Goal: Task Accomplishment & Management: Manage account settings

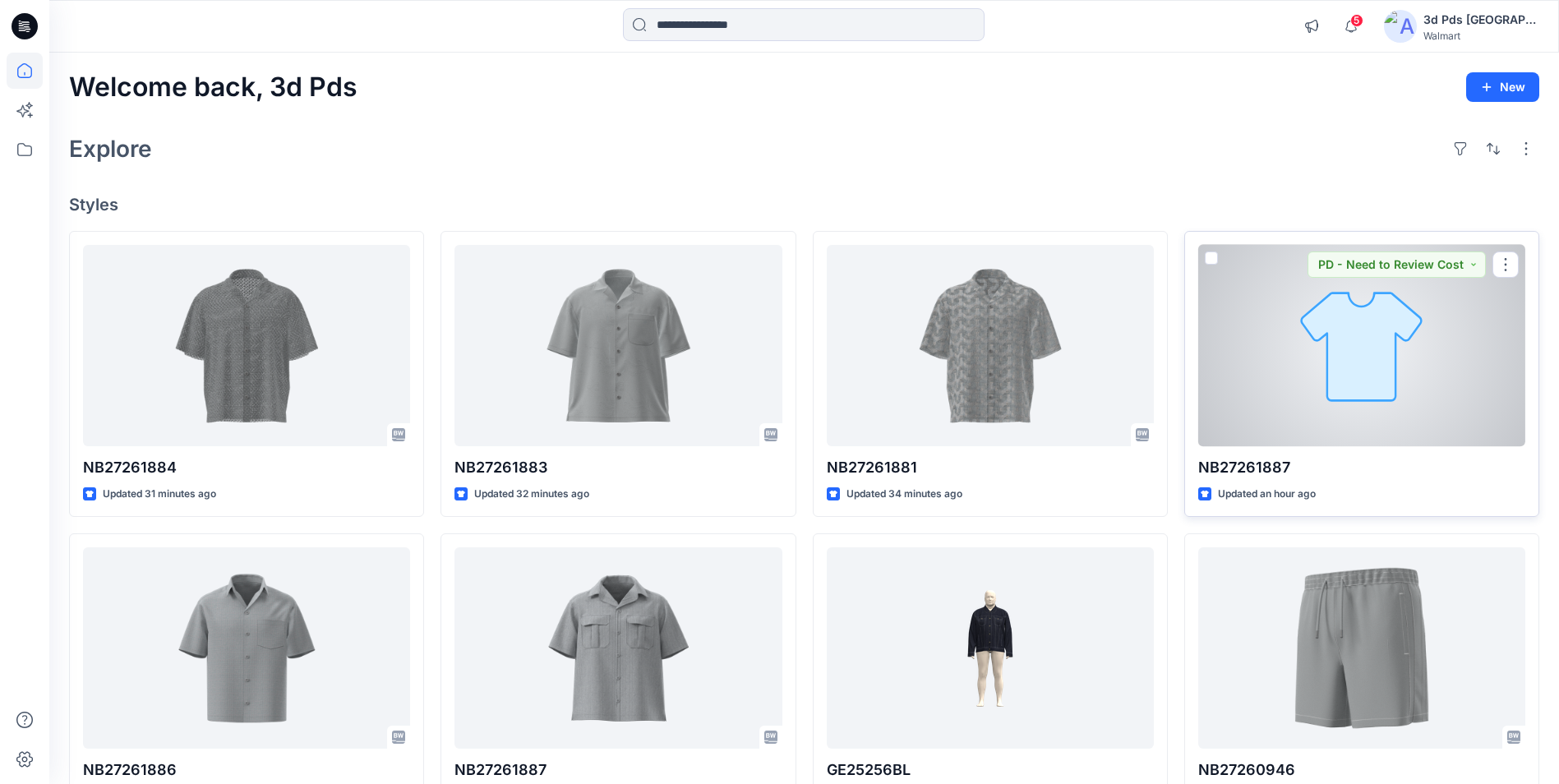
click at [1284, 335] on div at bounding box center [1361, 345] width 327 height 201
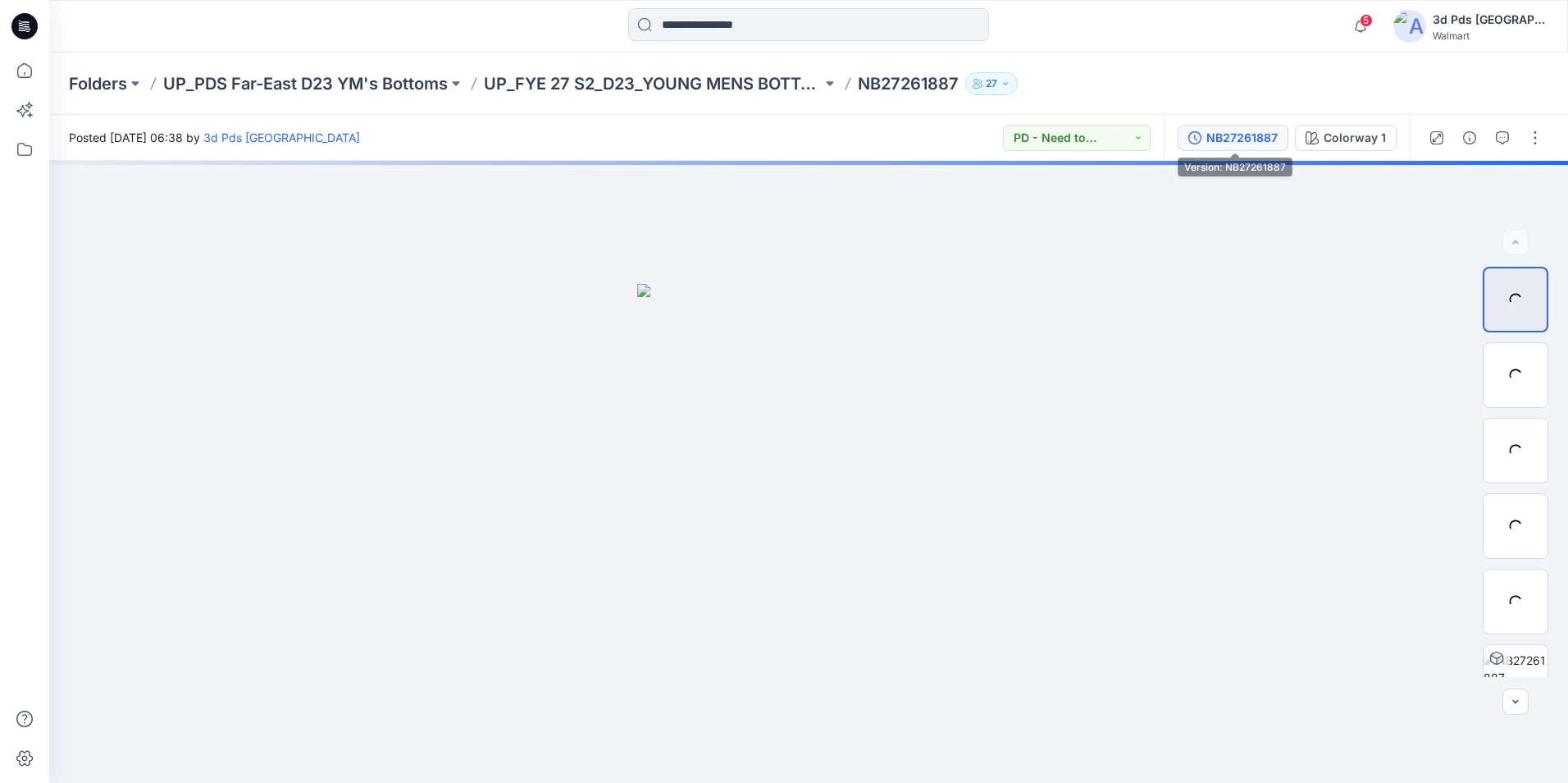
click at [1236, 131] on div "NB27261887" at bounding box center [1242, 137] width 71 height 18
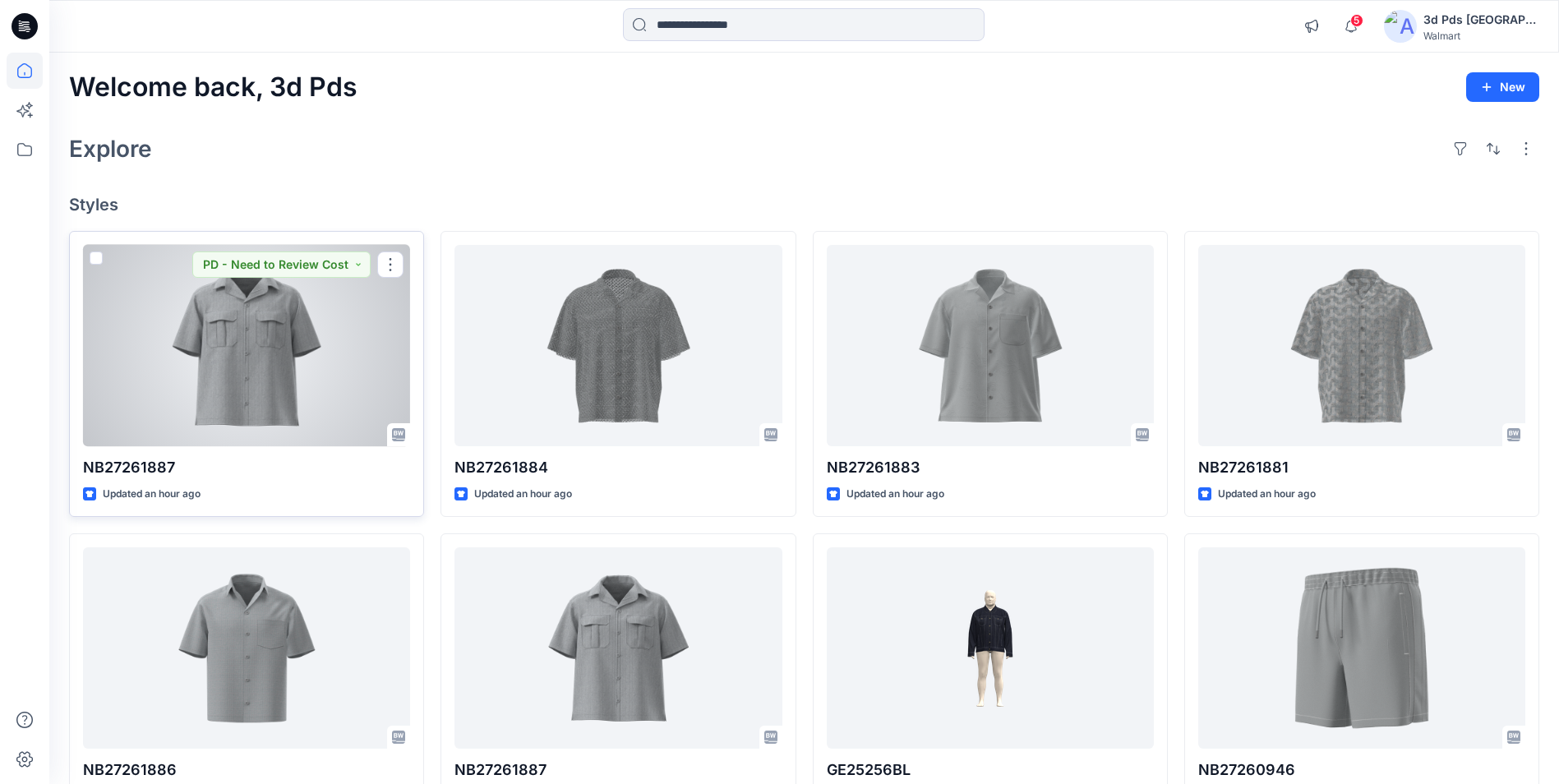
click at [264, 332] on div at bounding box center [246, 345] width 327 height 201
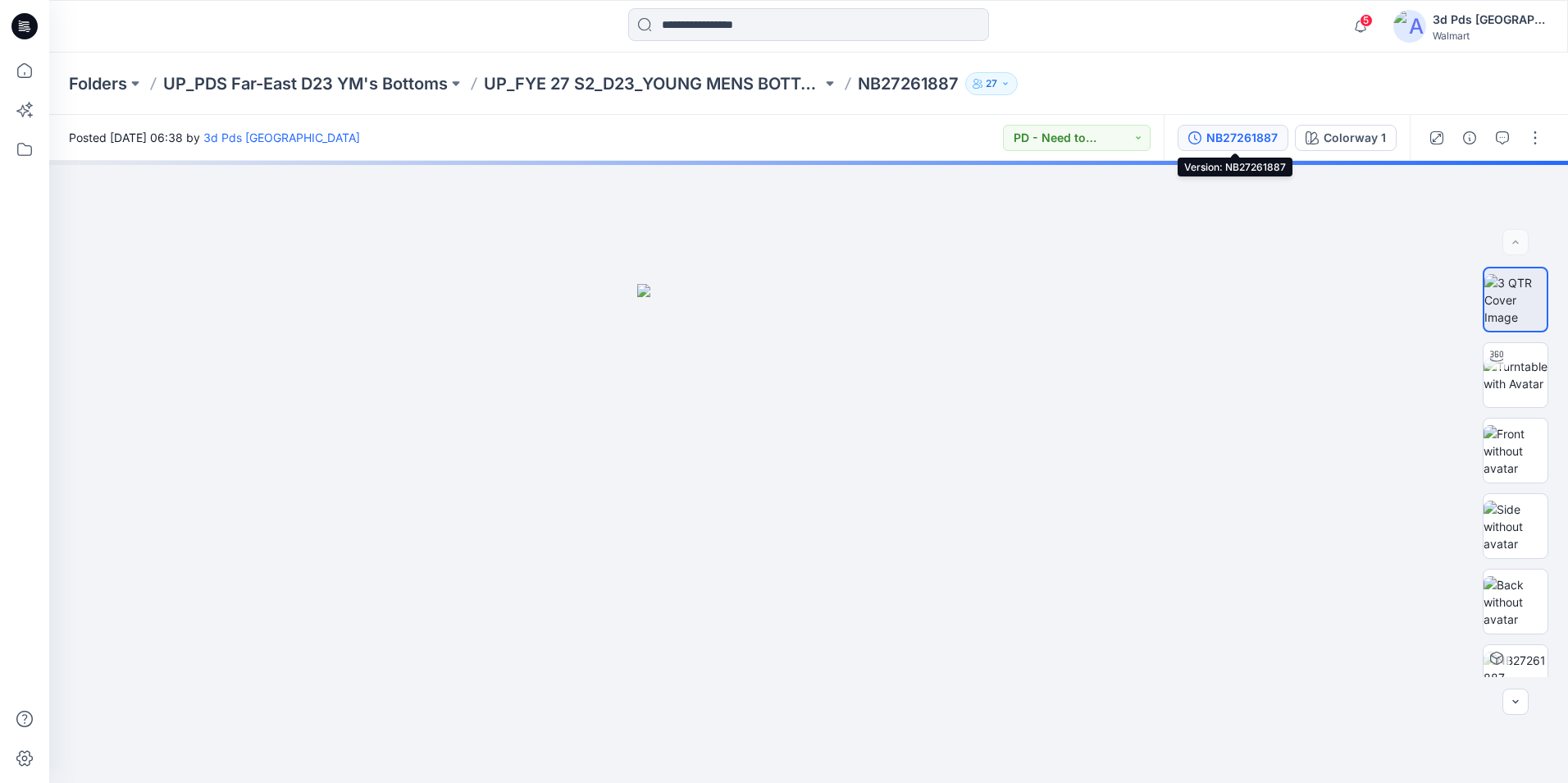
click at [1255, 141] on div "NB27261887" at bounding box center [1242, 137] width 71 height 18
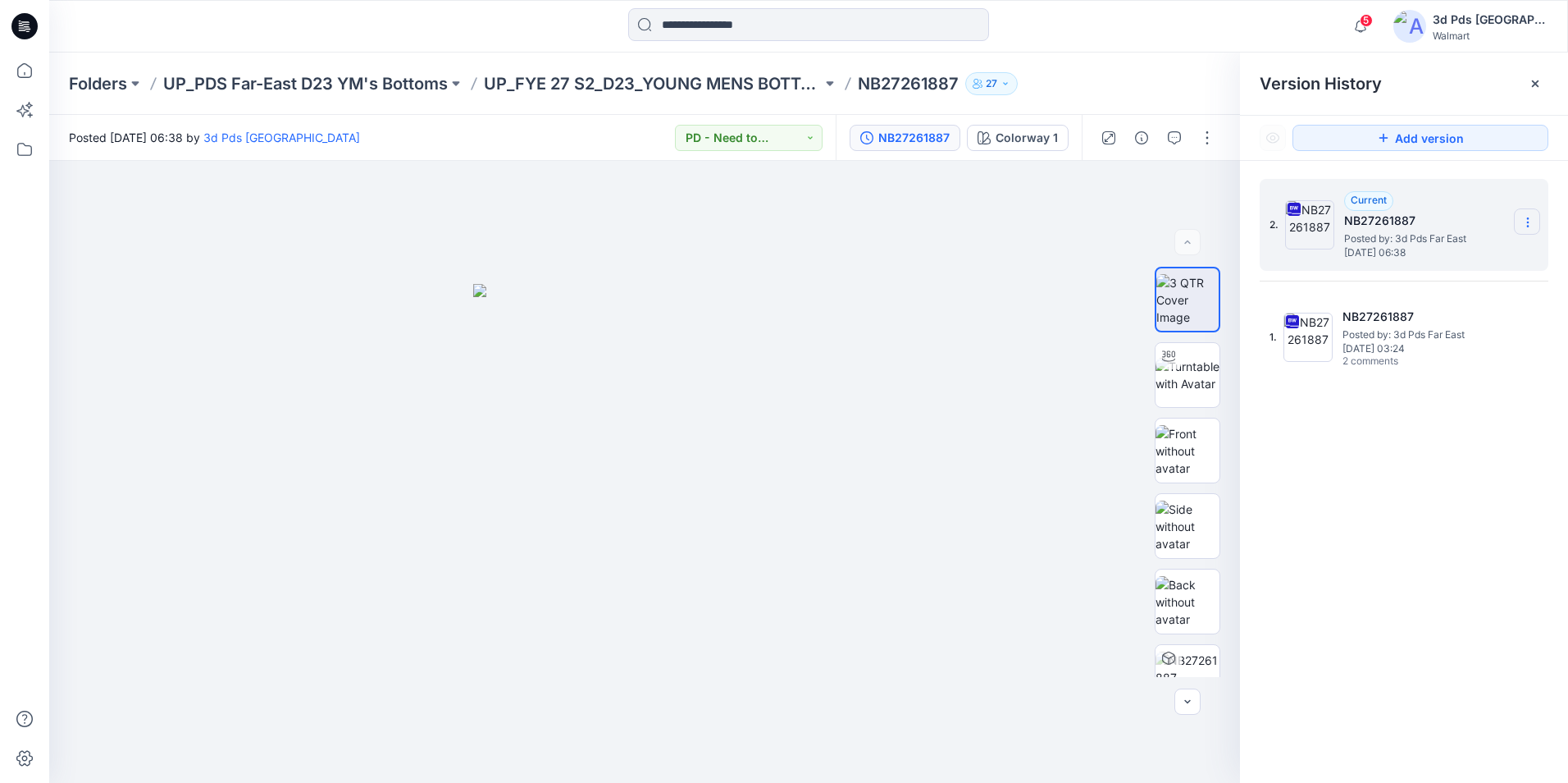
click at [1531, 219] on icon at bounding box center [1527, 222] width 13 height 13
click at [1429, 325] on span "Rename Version" at bounding box center [1419, 320] width 85 height 20
click at [1431, 221] on input "**********" at bounding box center [1447, 220] width 181 height 26
type input "**********"
click at [959, 242] on div at bounding box center [645, 472] width 1191 height 622
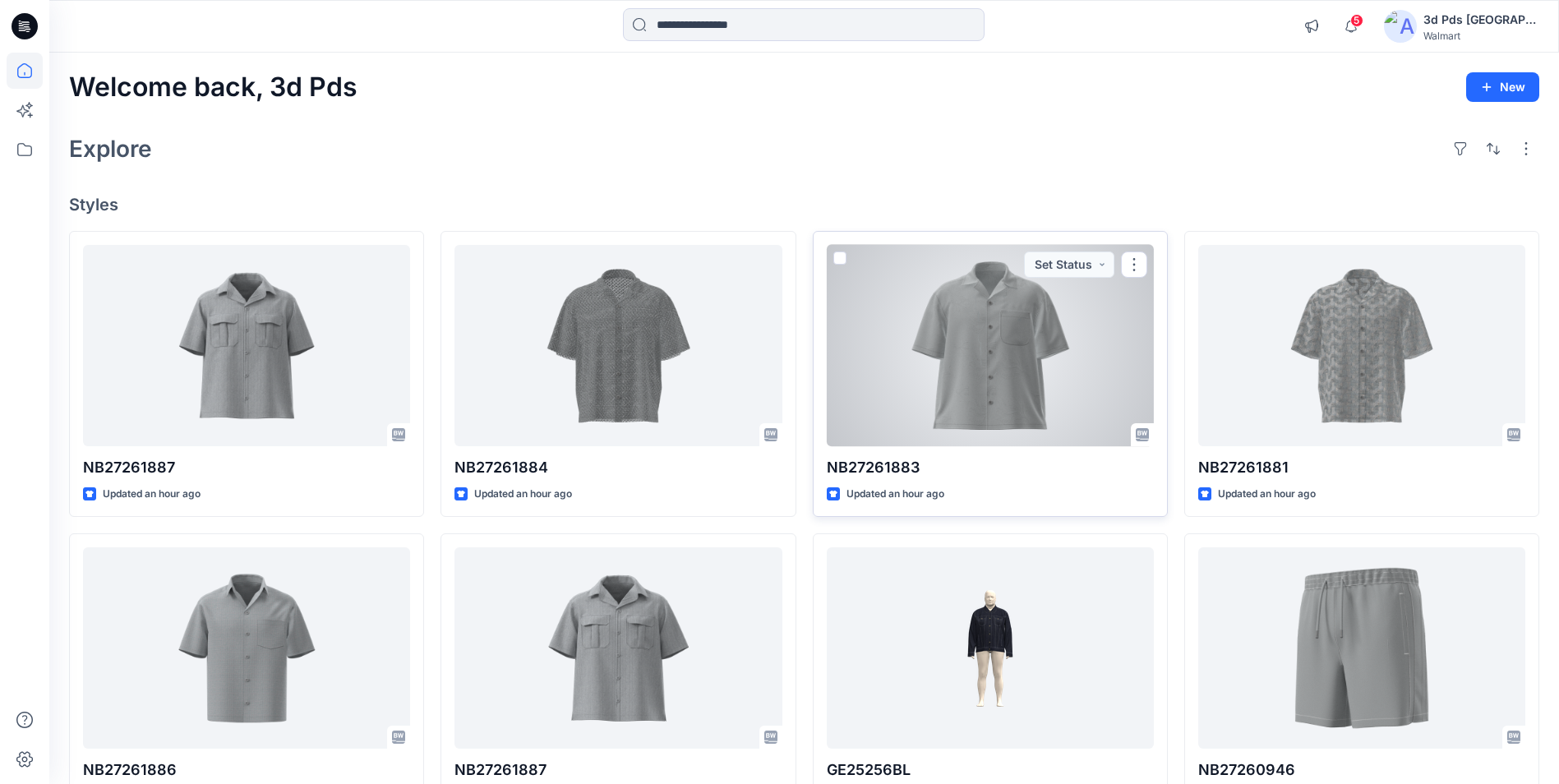
scroll to position [82, 0]
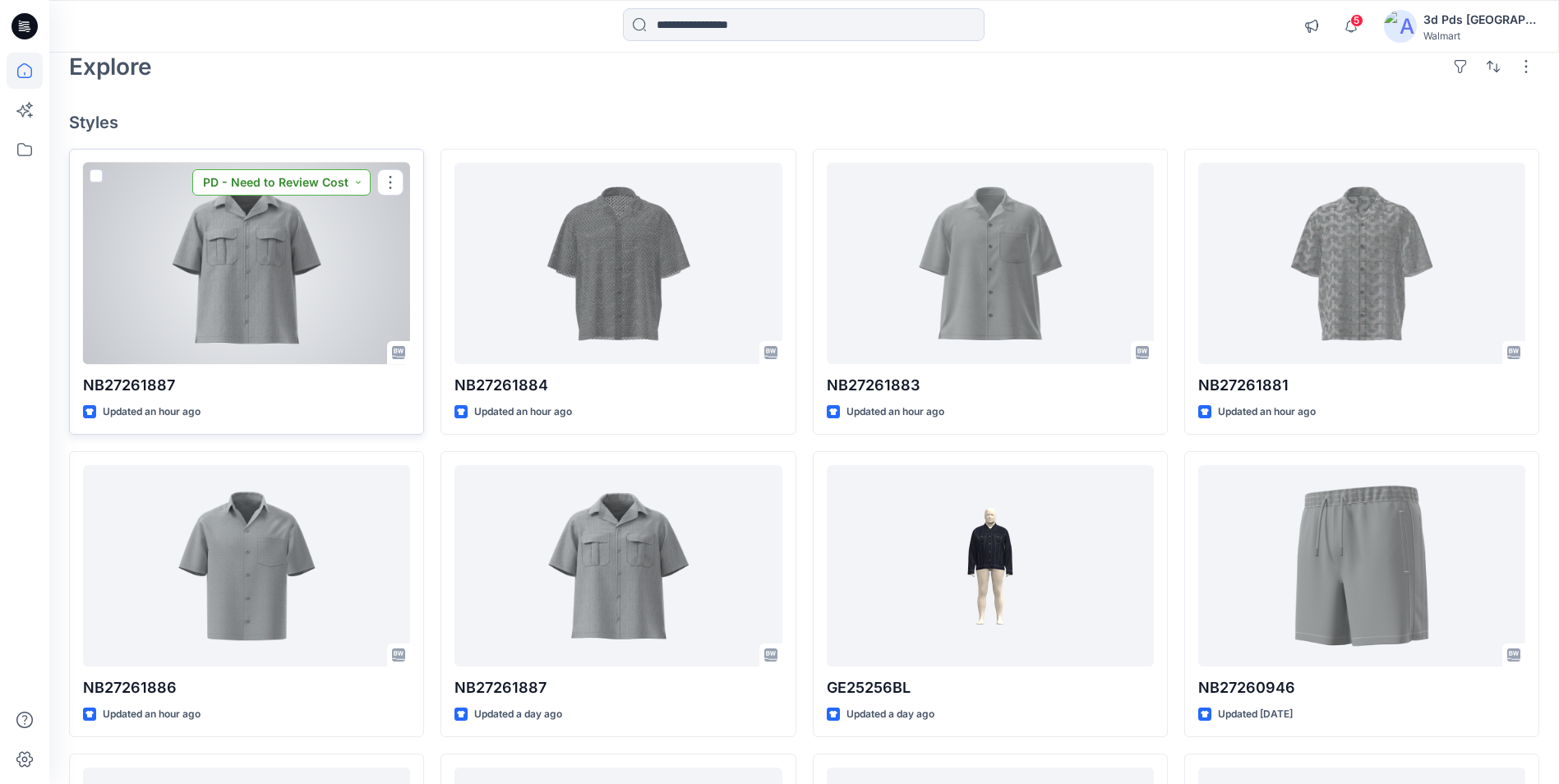
click at [360, 180] on button "PD - Need to Review Cost" at bounding box center [281, 182] width 178 height 26
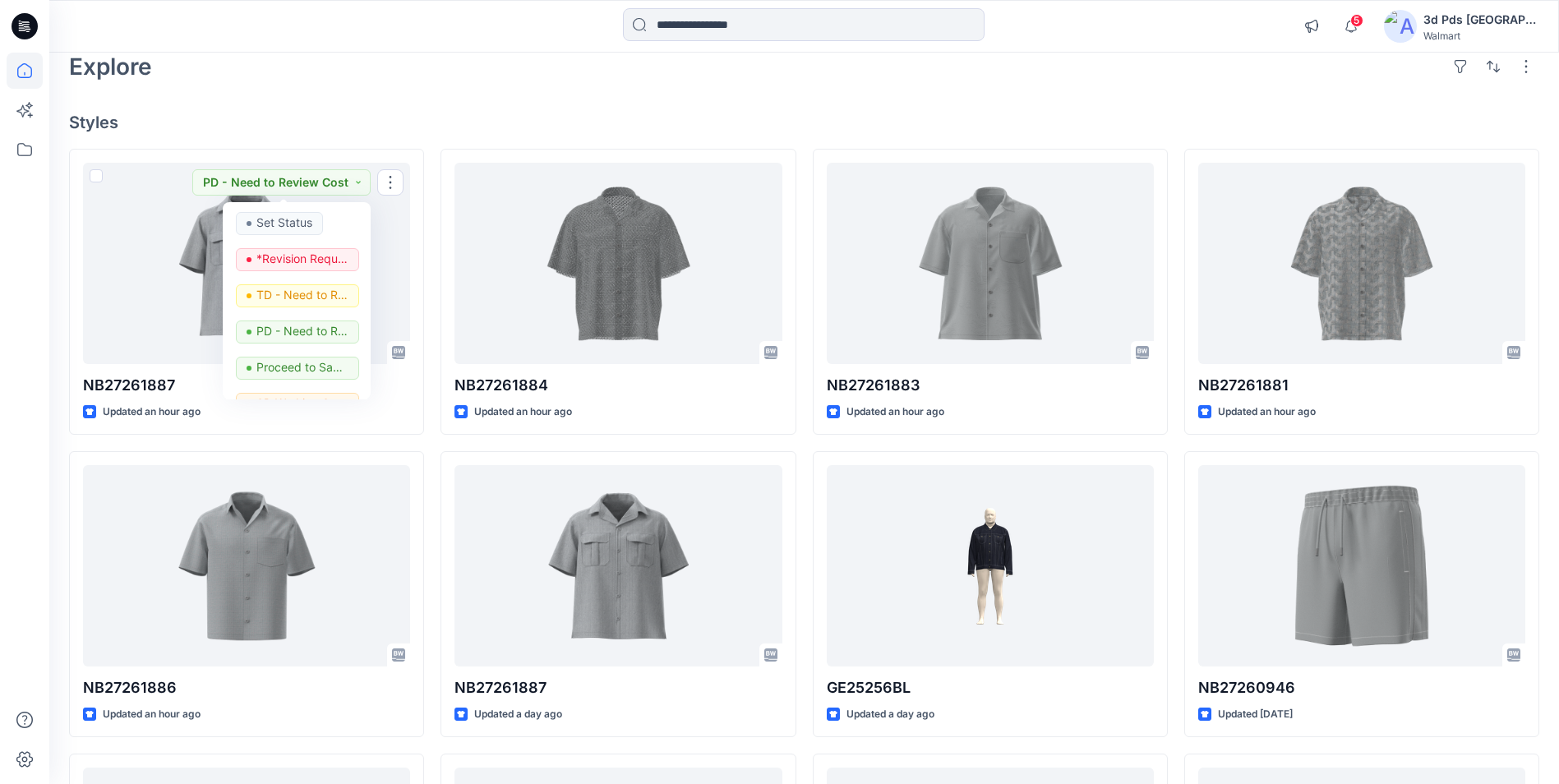
click at [424, 124] on h4 "Styles" at bounding box center [803, 122] width 1470 height 20
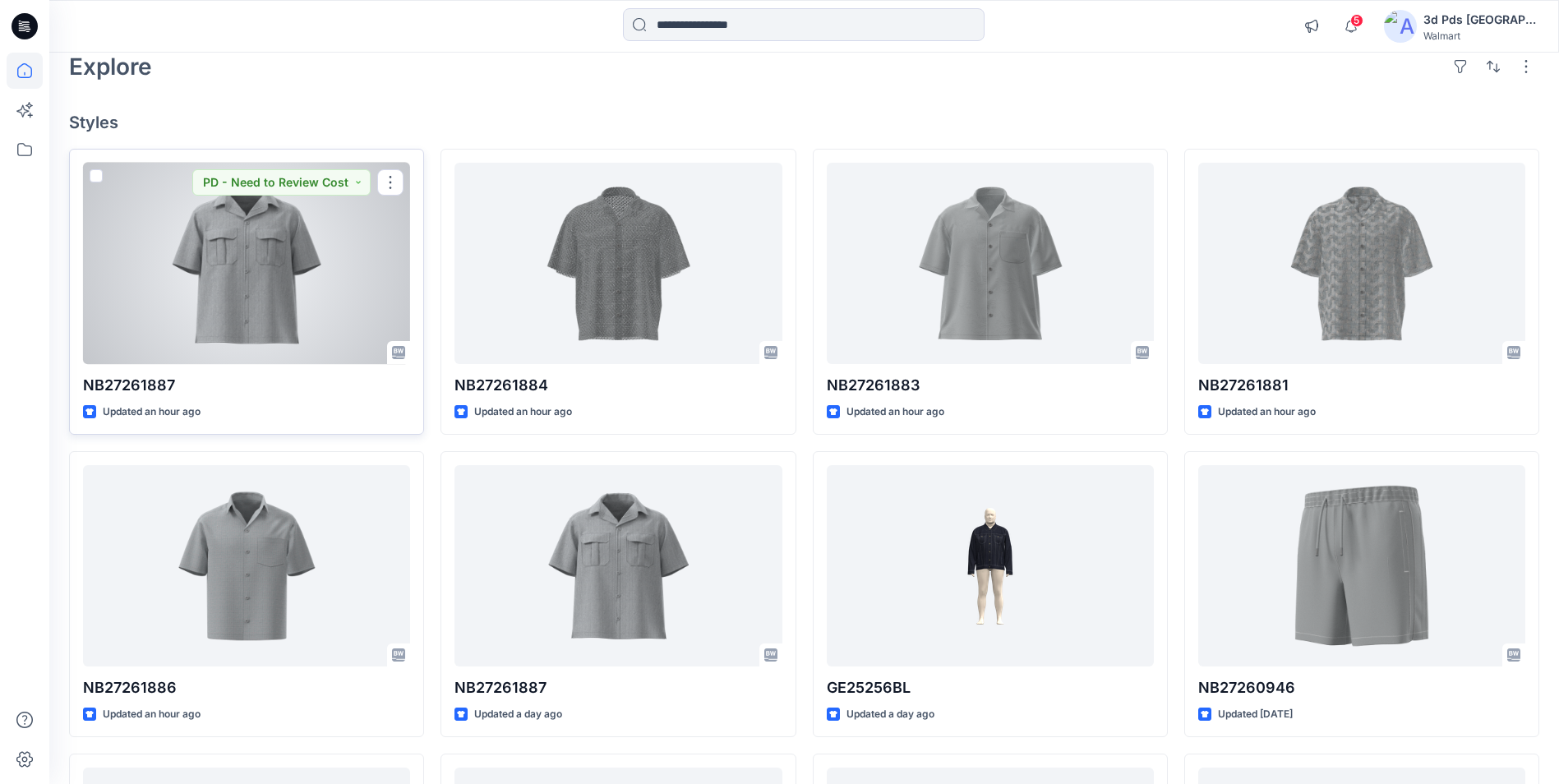
click at [275, 311] on div at bounding box center [246, 263] width 327 height 201
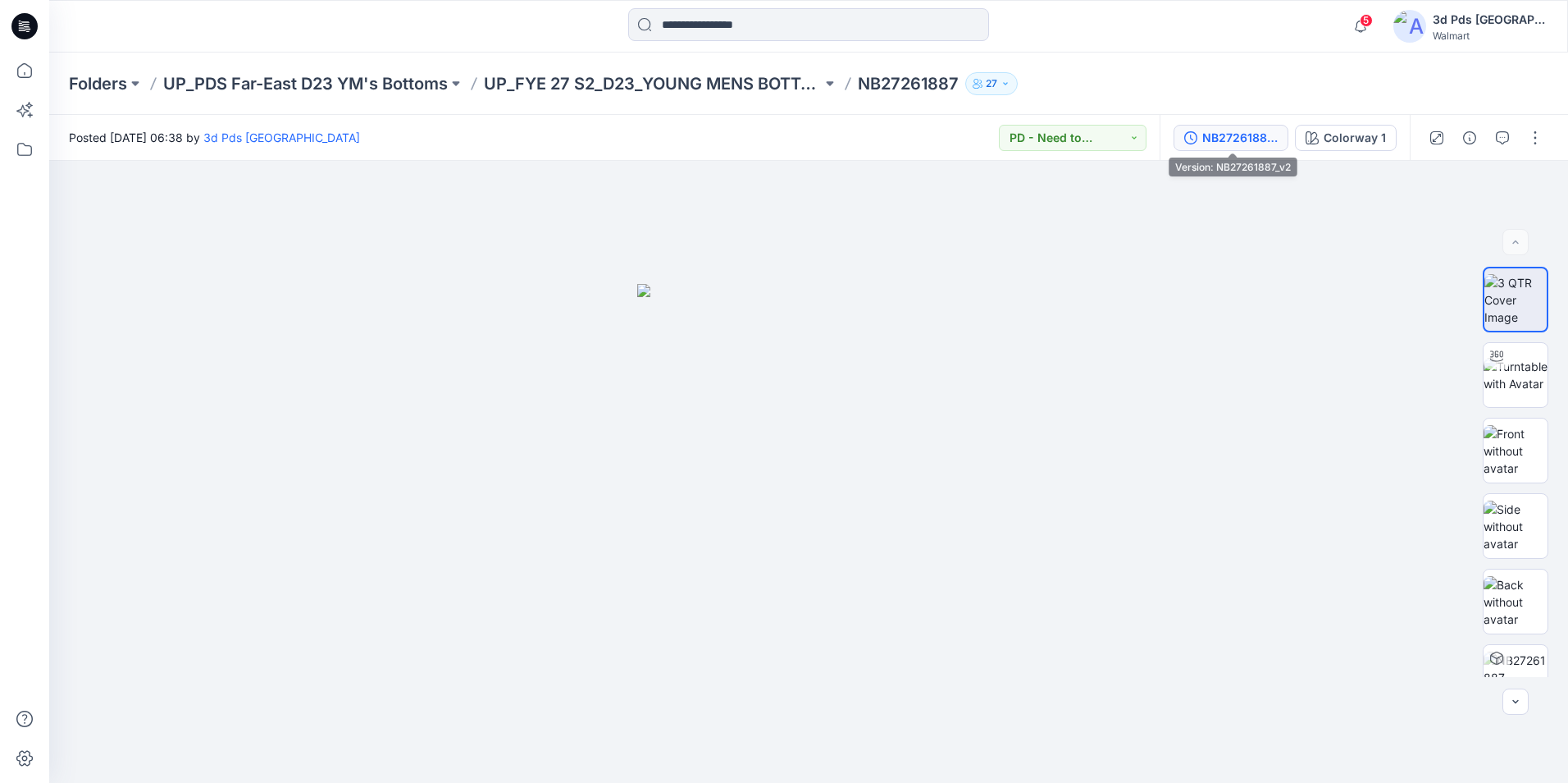
click at [1245, 137] on div "NB27261887_v2" at bounding box center [1240, 137] width 76 height 18
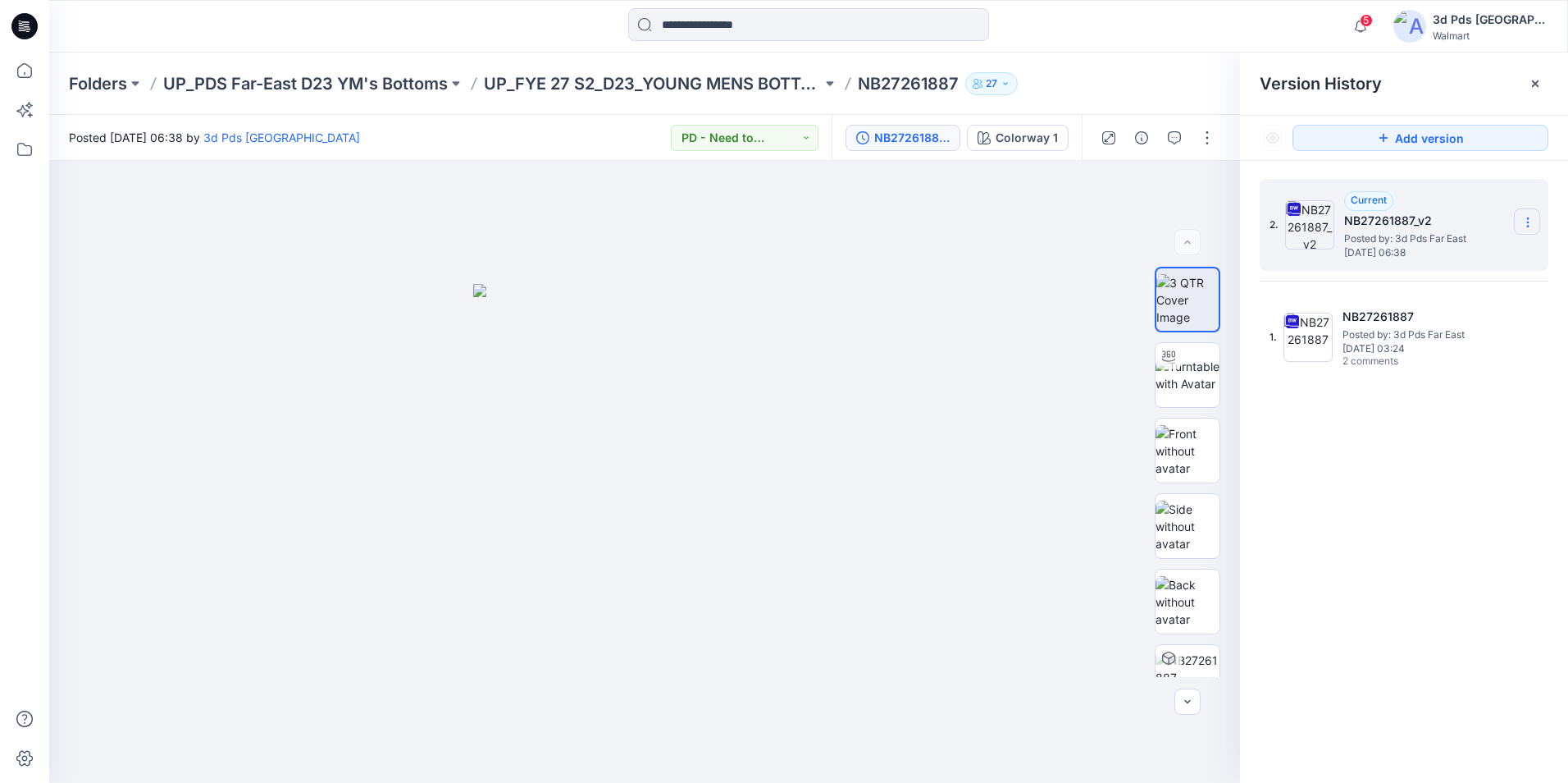
click at [1530, 222] on icon at bounding box center [1527, 222] width 13 height 13
click at [1435, 362] on span "Delete Version" at bounding box center [1414, 360] width 76 height 20
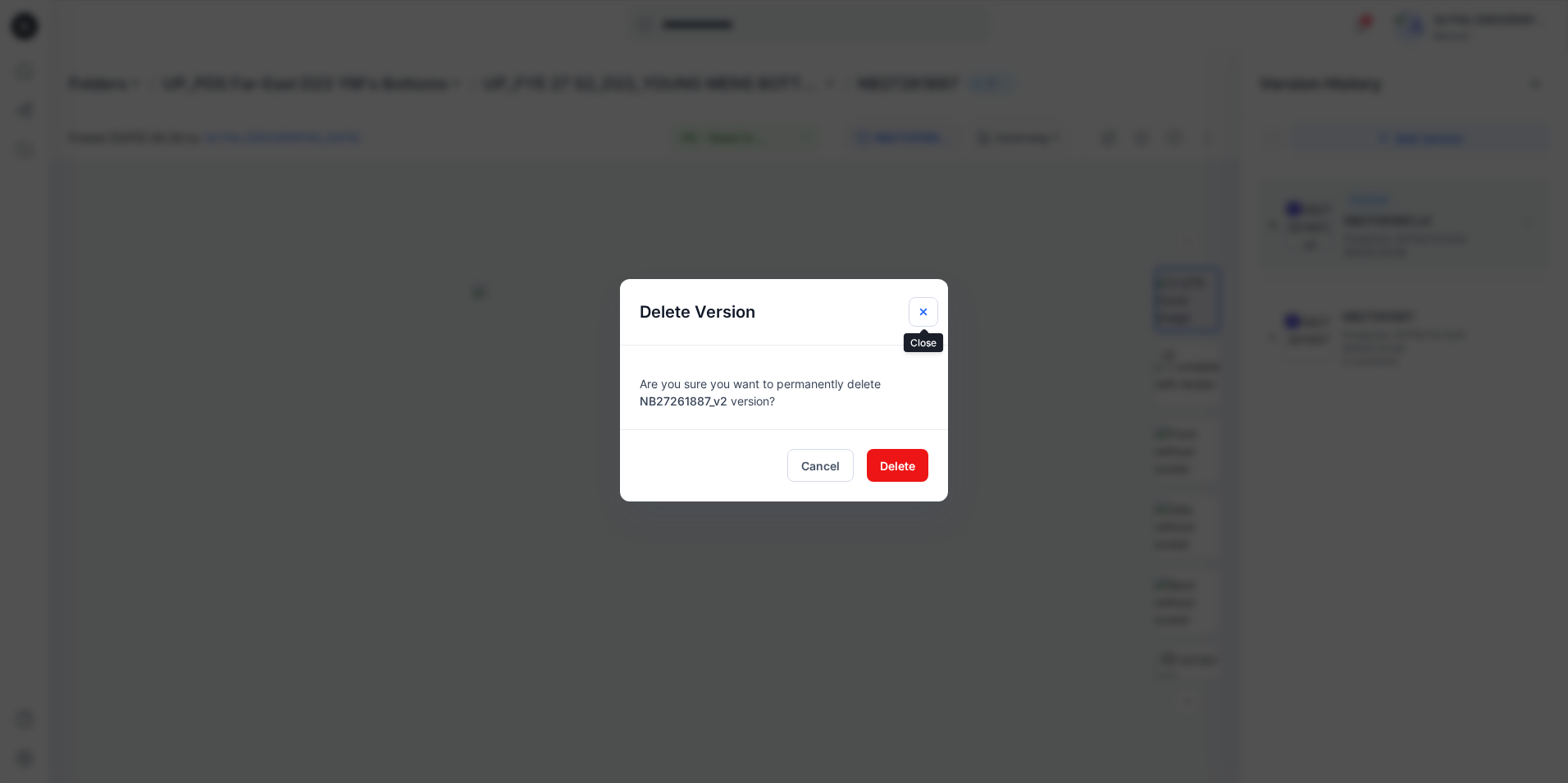
click at [930, 315] on icon "Close" at bounding box center [923, 311] width 13 height 13
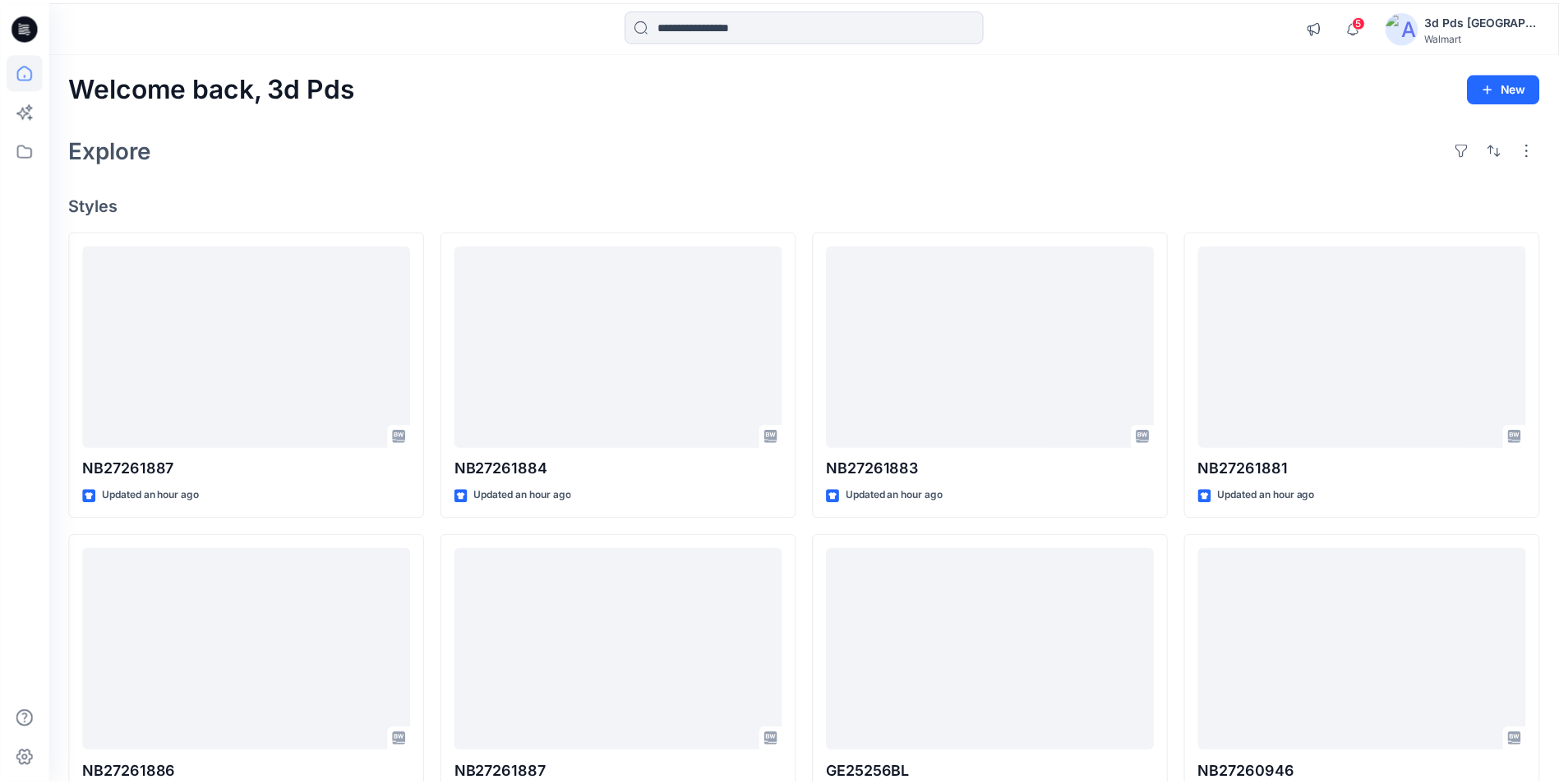
scroll to position [82, 0]
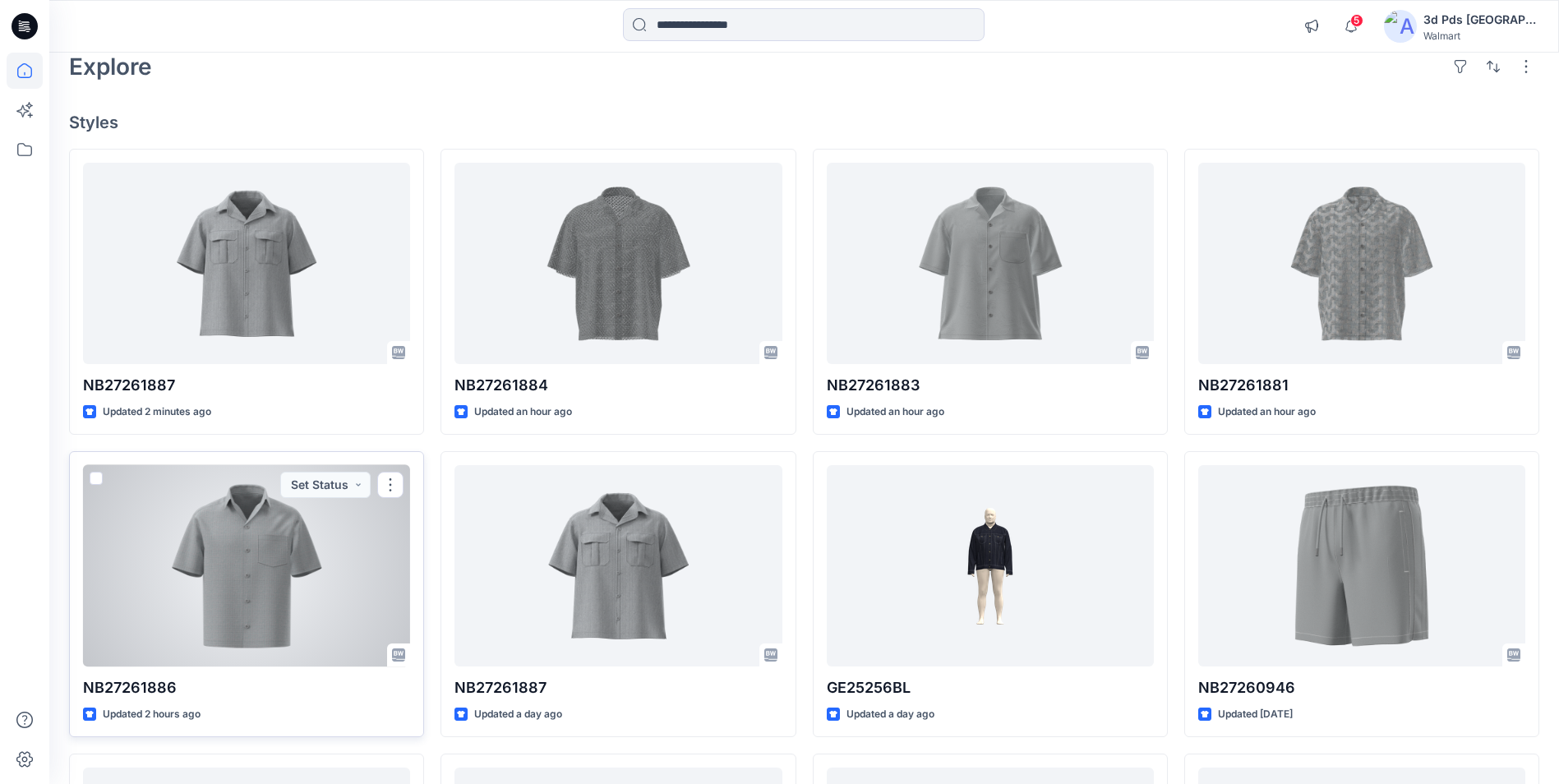
click at [275, 587] on div at bounding box center [246, 565] width 327 height 201
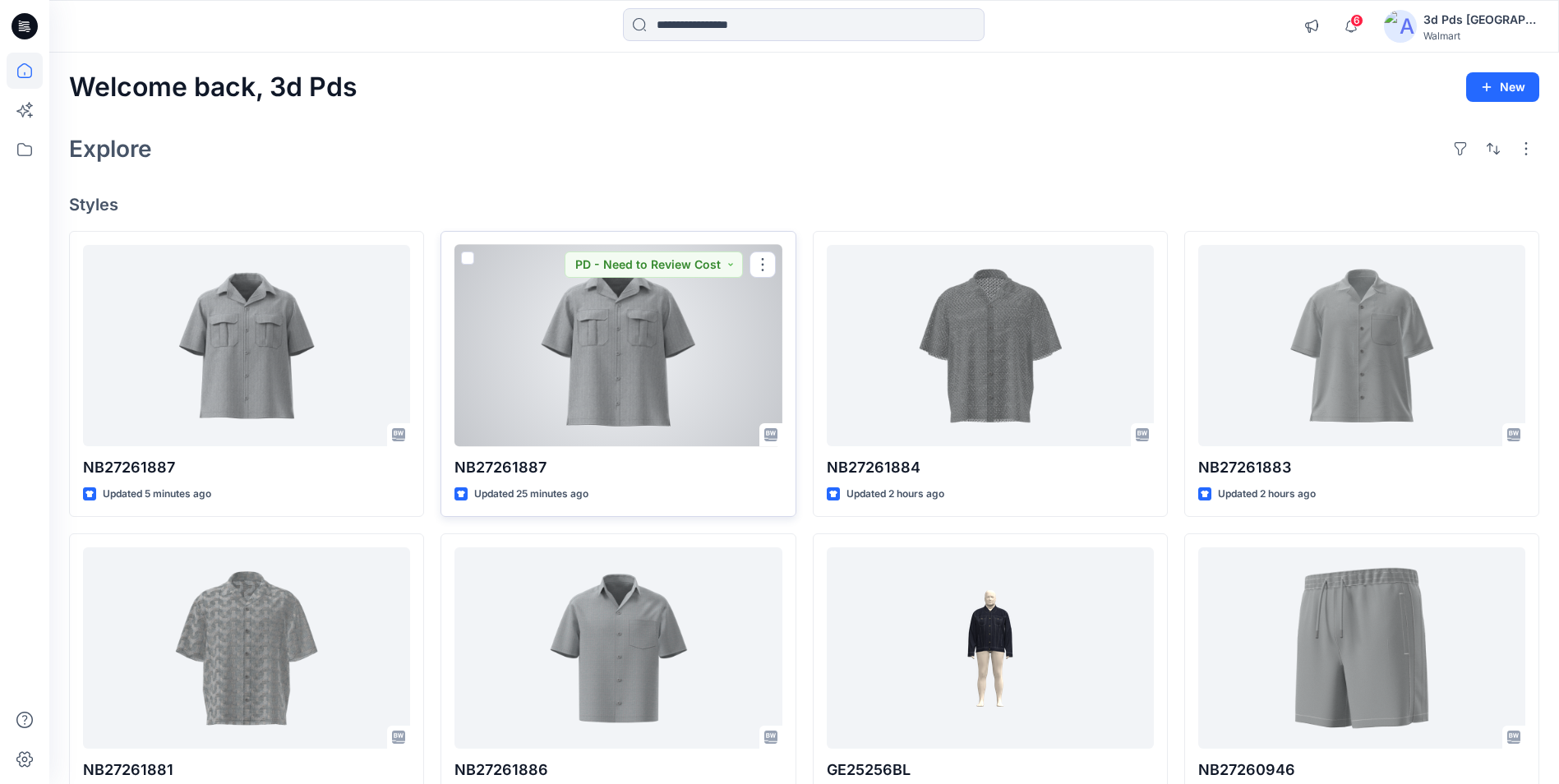
click at [629, 321] on div at bounding box center [618, 345] width 327 height 201
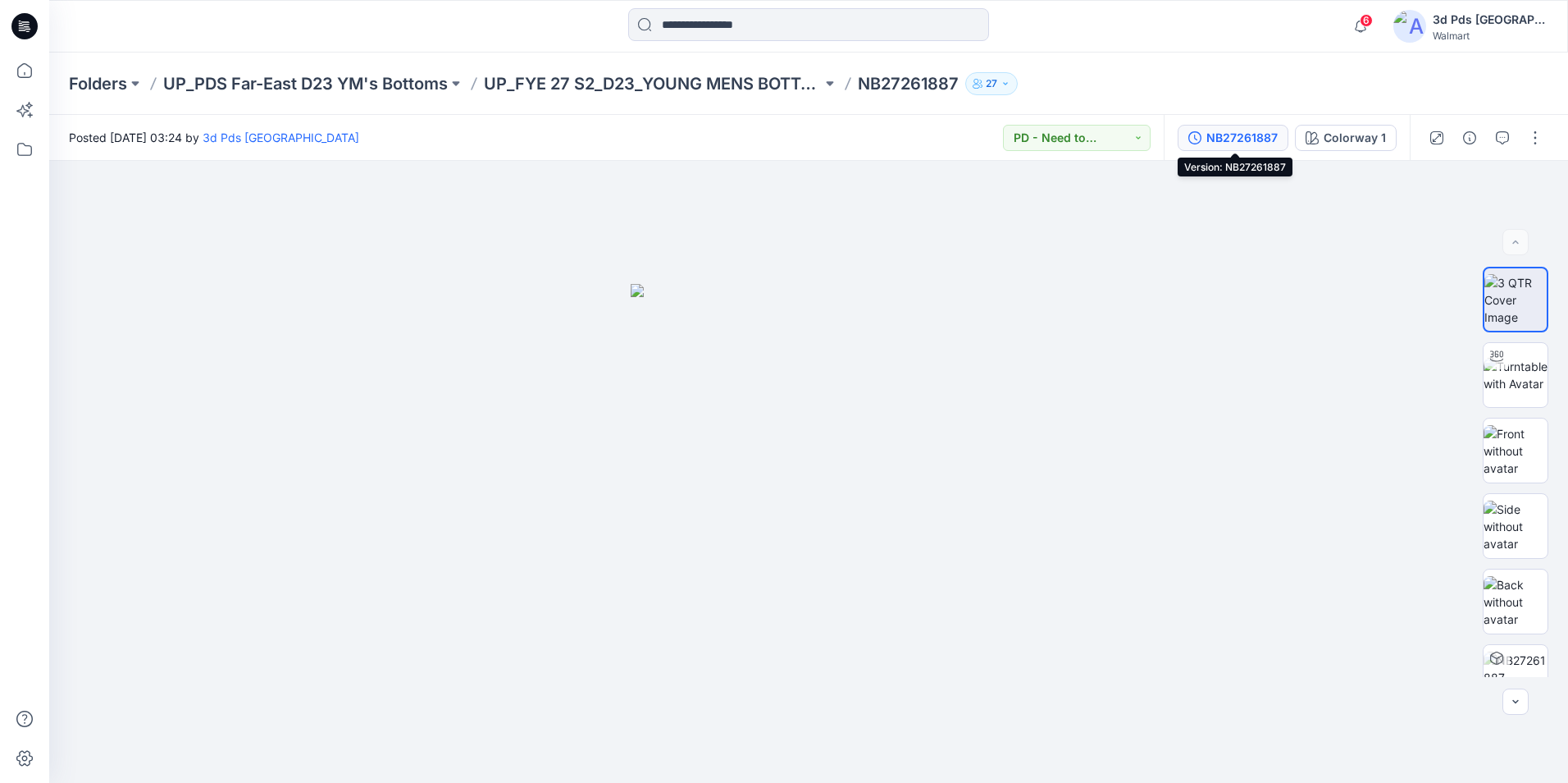
click at [1240, 137] on div "NB27261887" at bounding box center [1242, 137] width 71 height 18
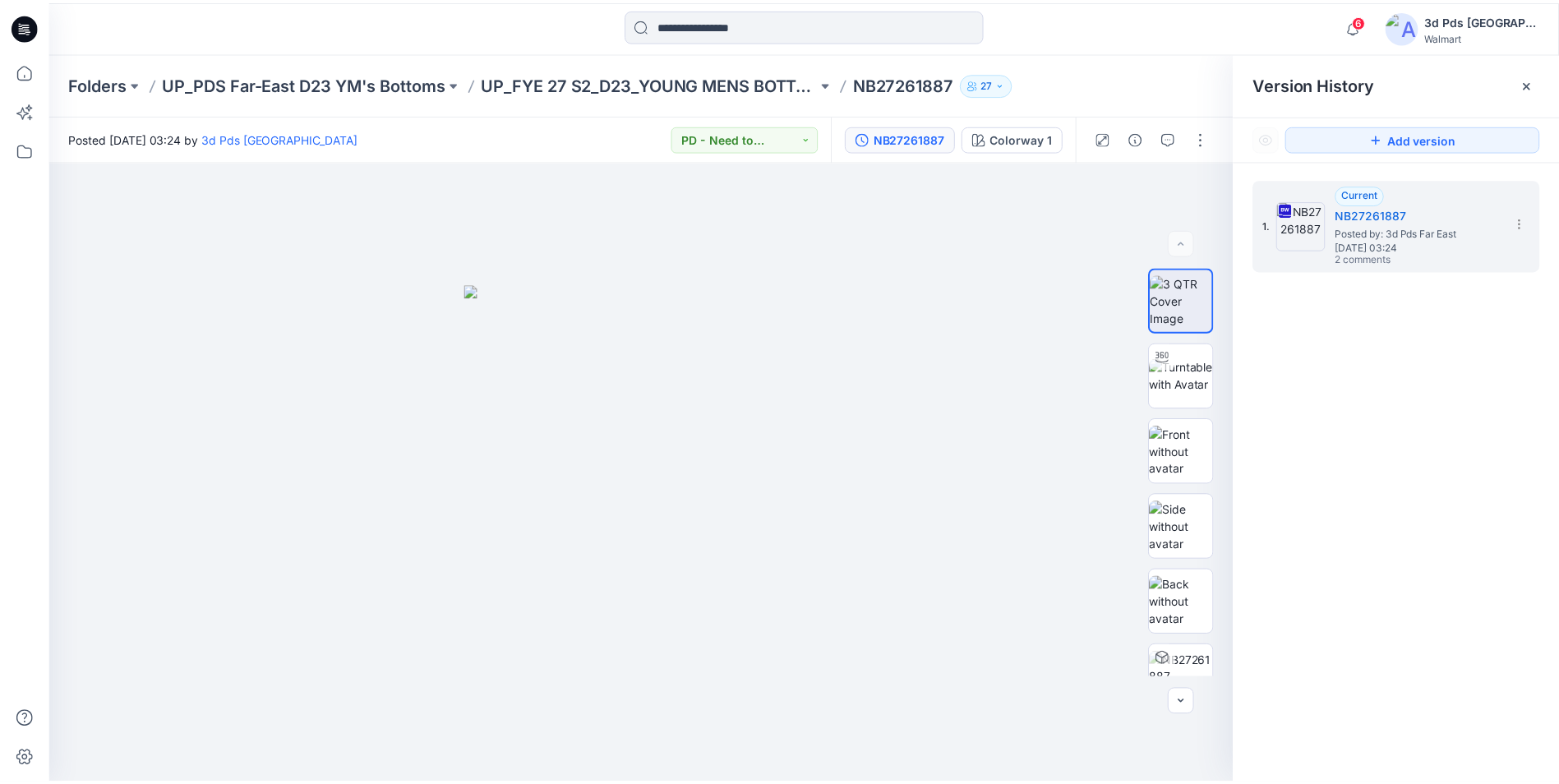
scroll to position [82, 0]
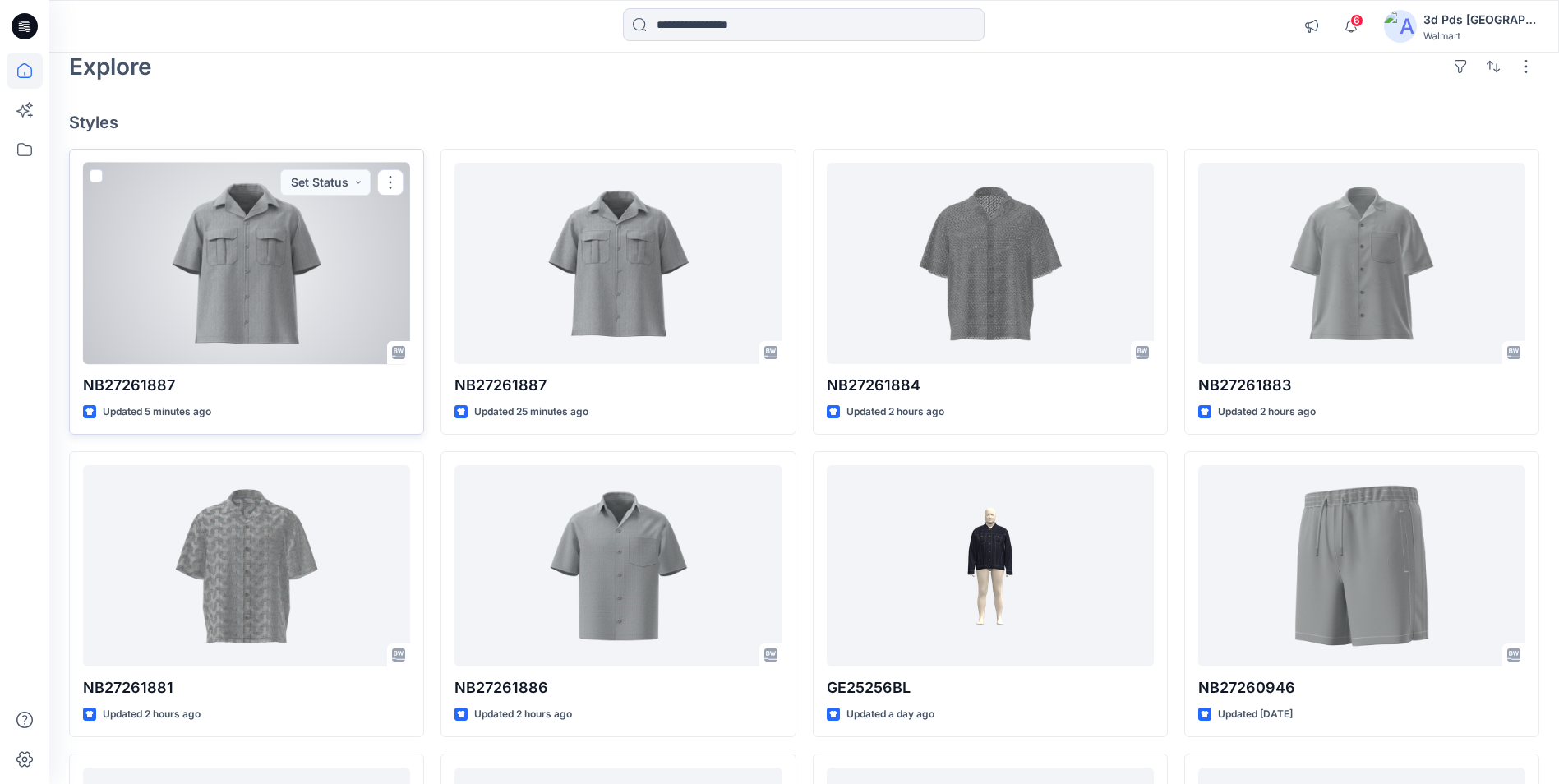
click at [331, 245] on div at bounding box center [246, 263] width 327 height 201
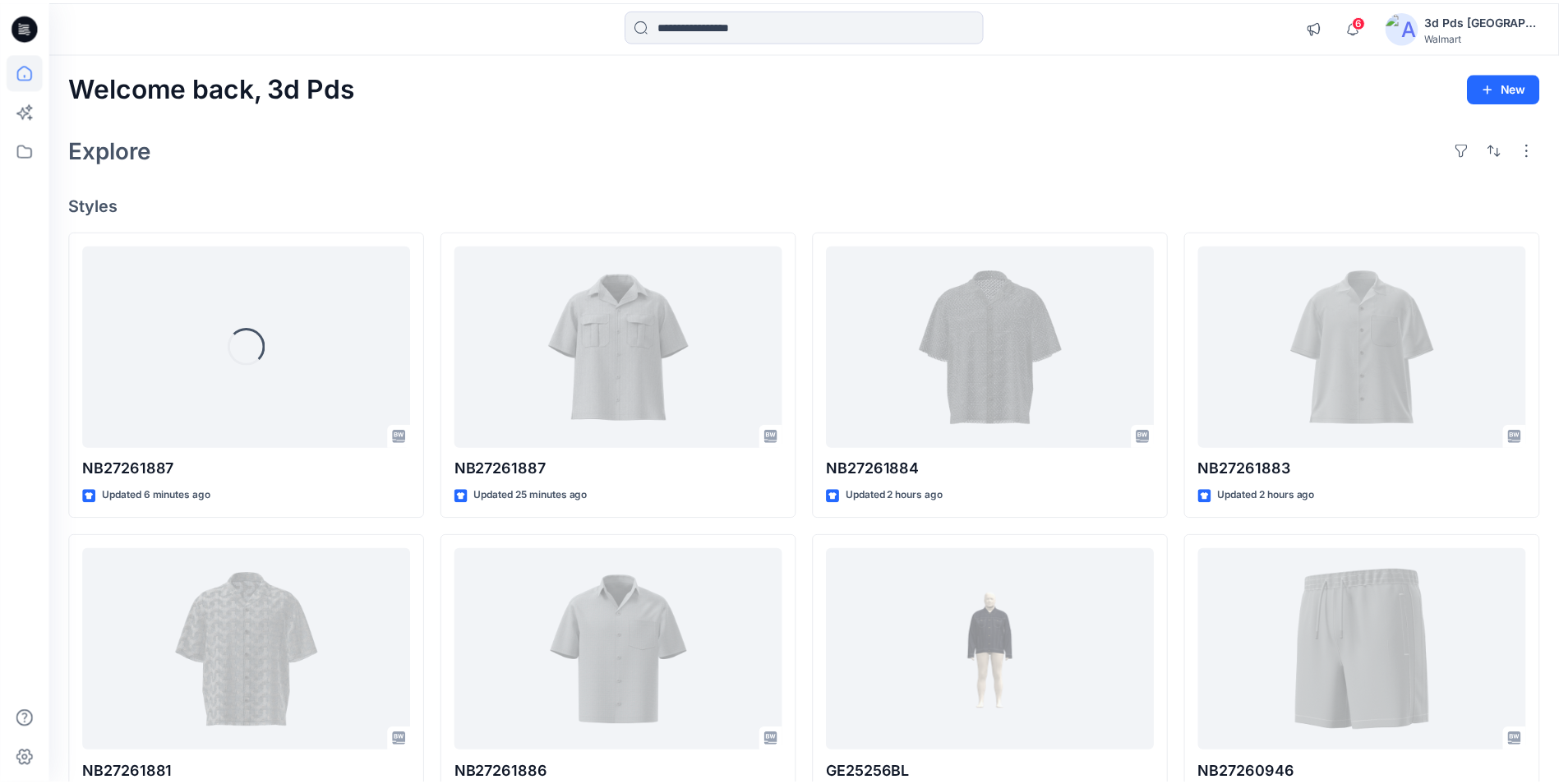
scroll to position [82, 0]
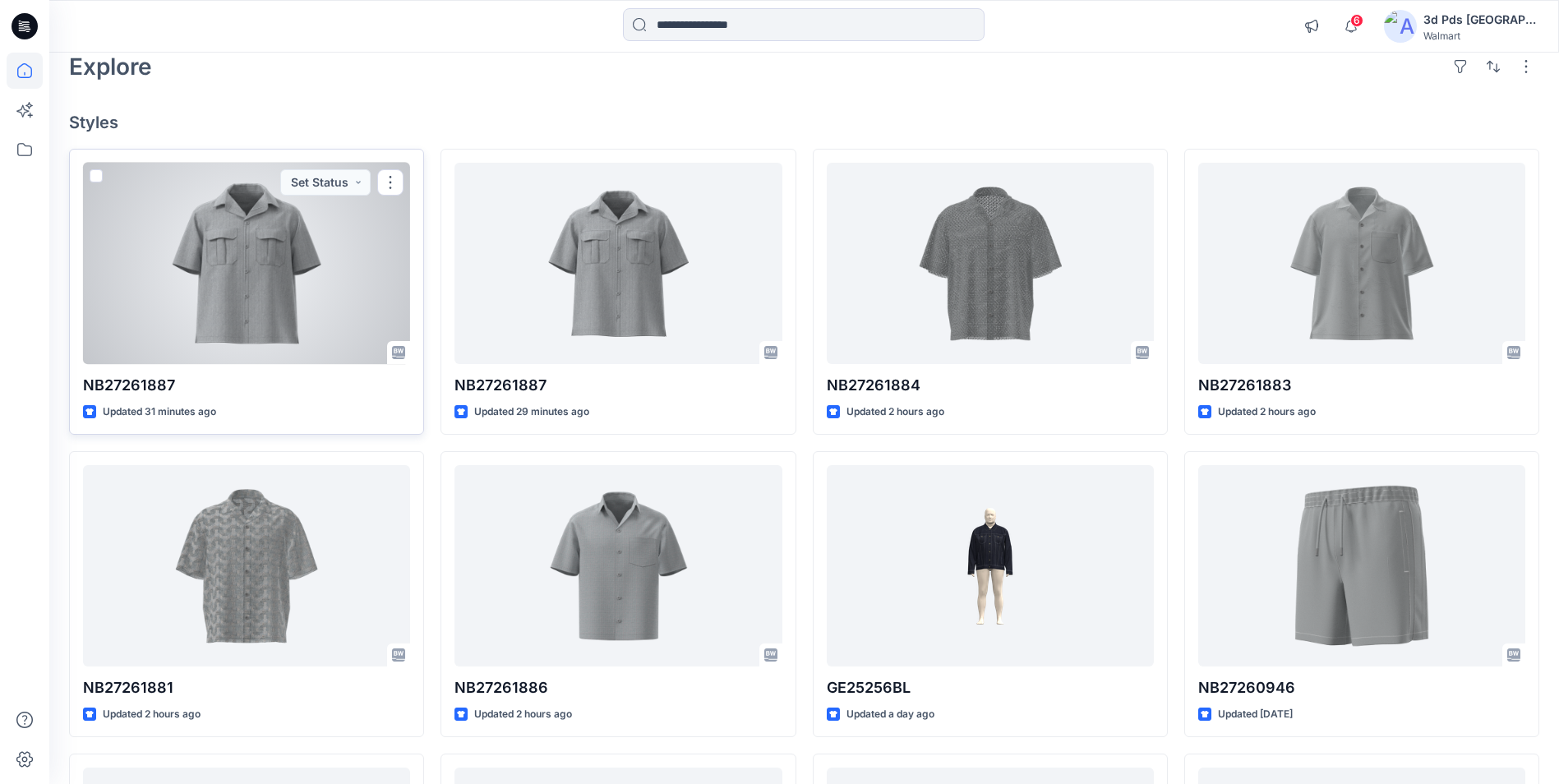
click at [306, 289] on div at bounding box center [246, 263] width 327 height 201
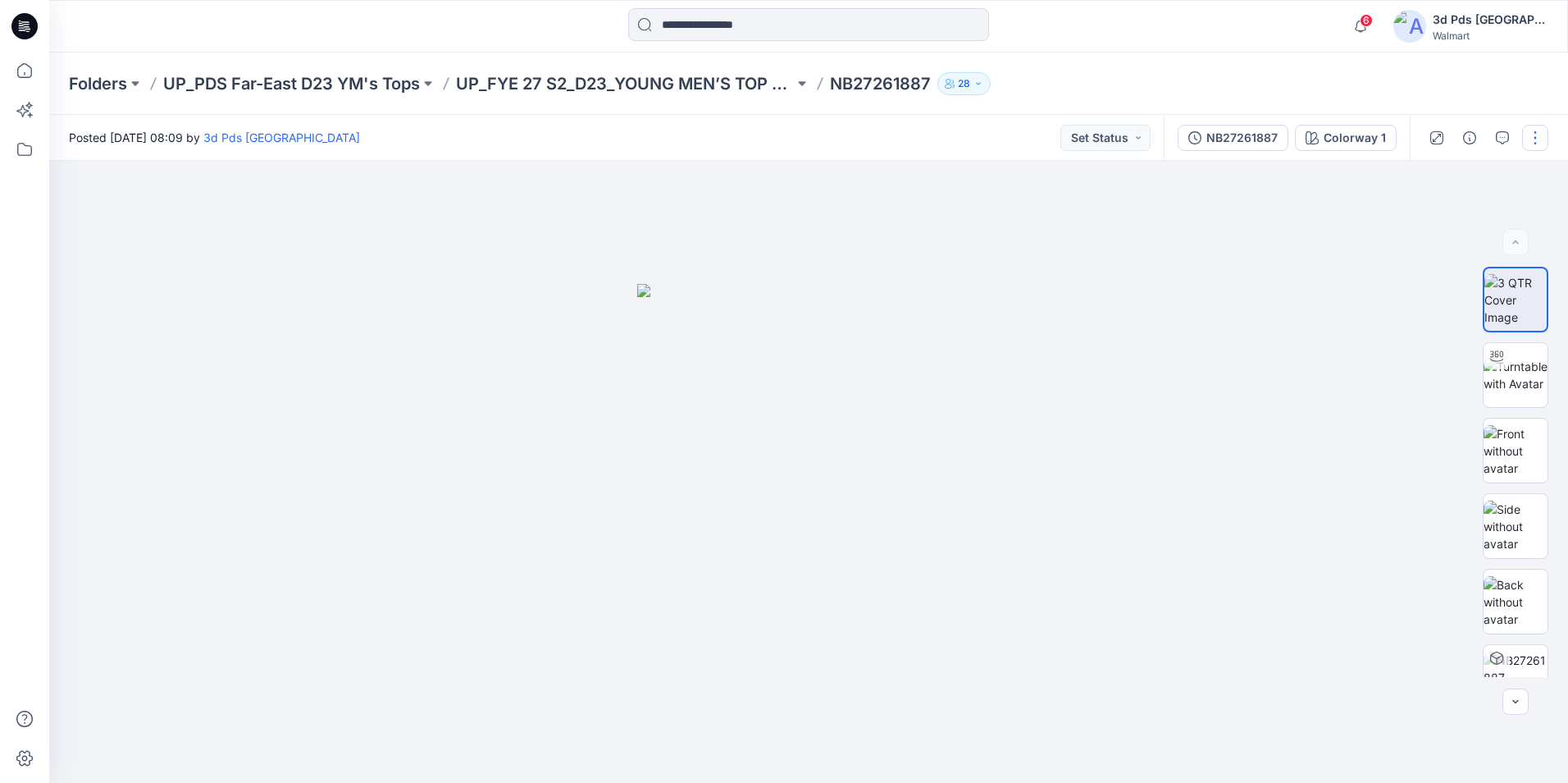
click at [1532, 136] on button "button" at bounding box center [1535, 138] width 26 height 26
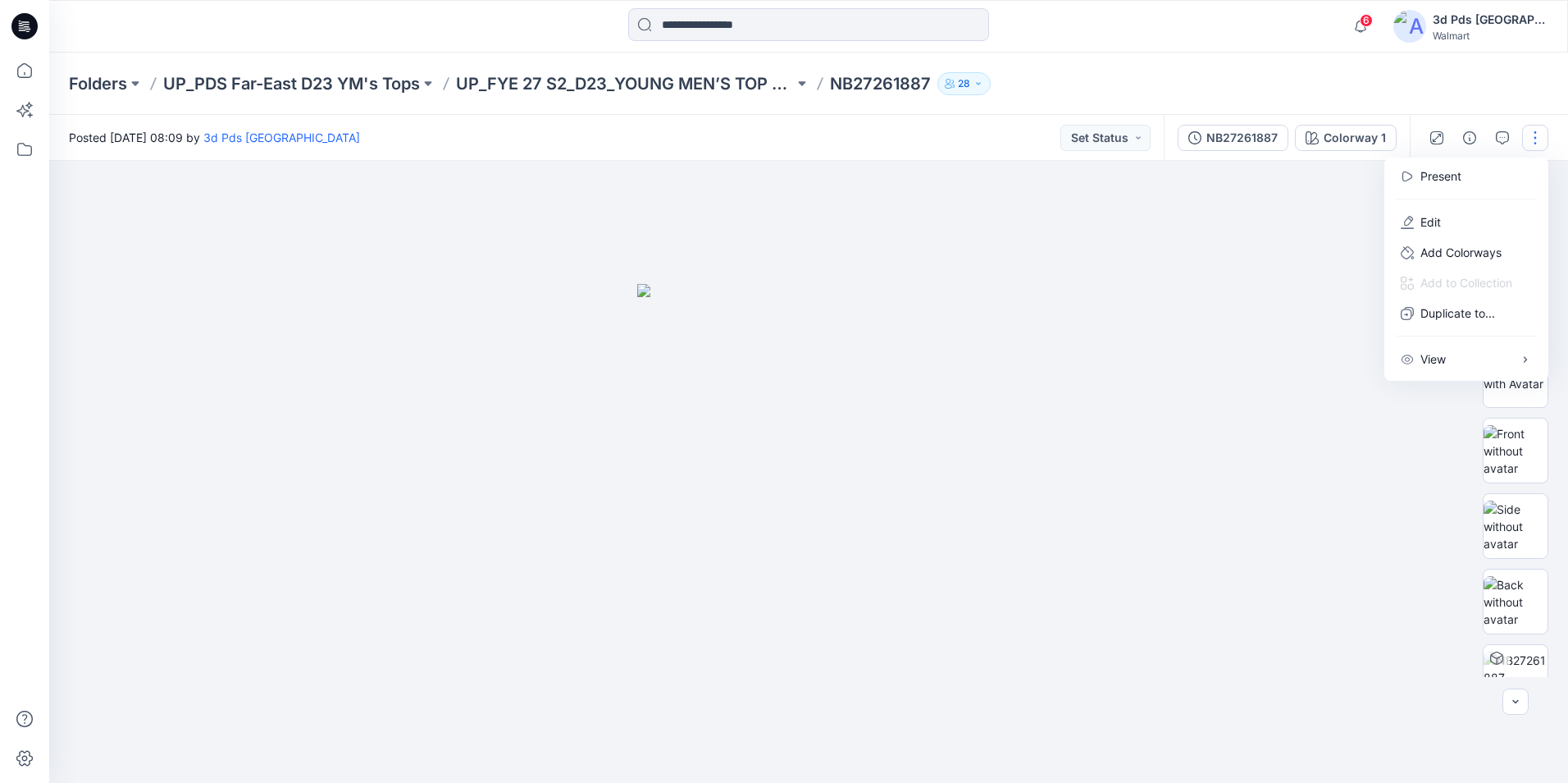
click at [1308, 296] on div at bounding box center [809, 472] width 1518 height 622
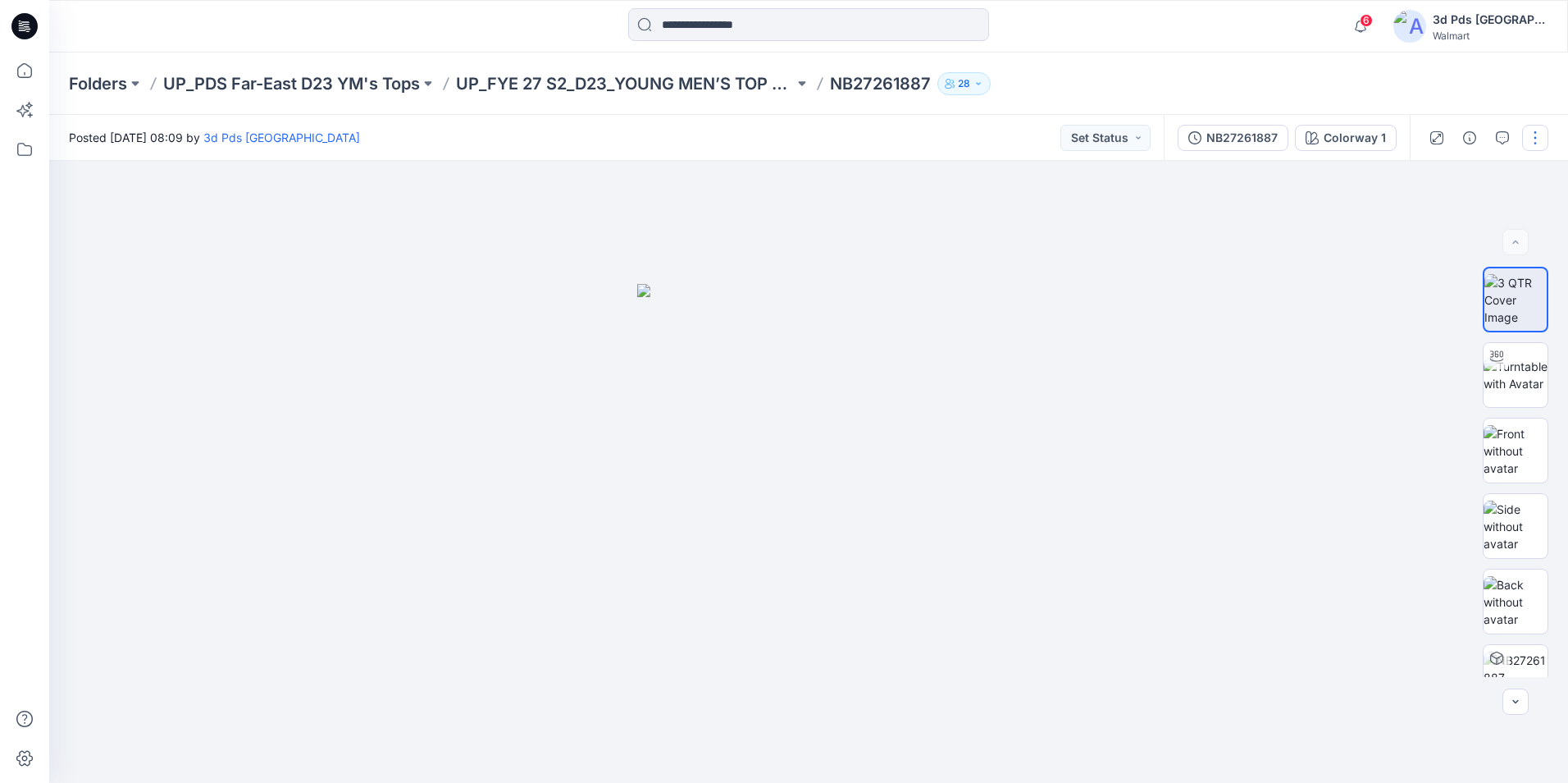
click at [1541, 143] on button "button" at bounding box center [1535, 138] width 26 height 26
click at [1459, 225] on button "Edit" at bounding box center [1466, 222] width 151 height 30
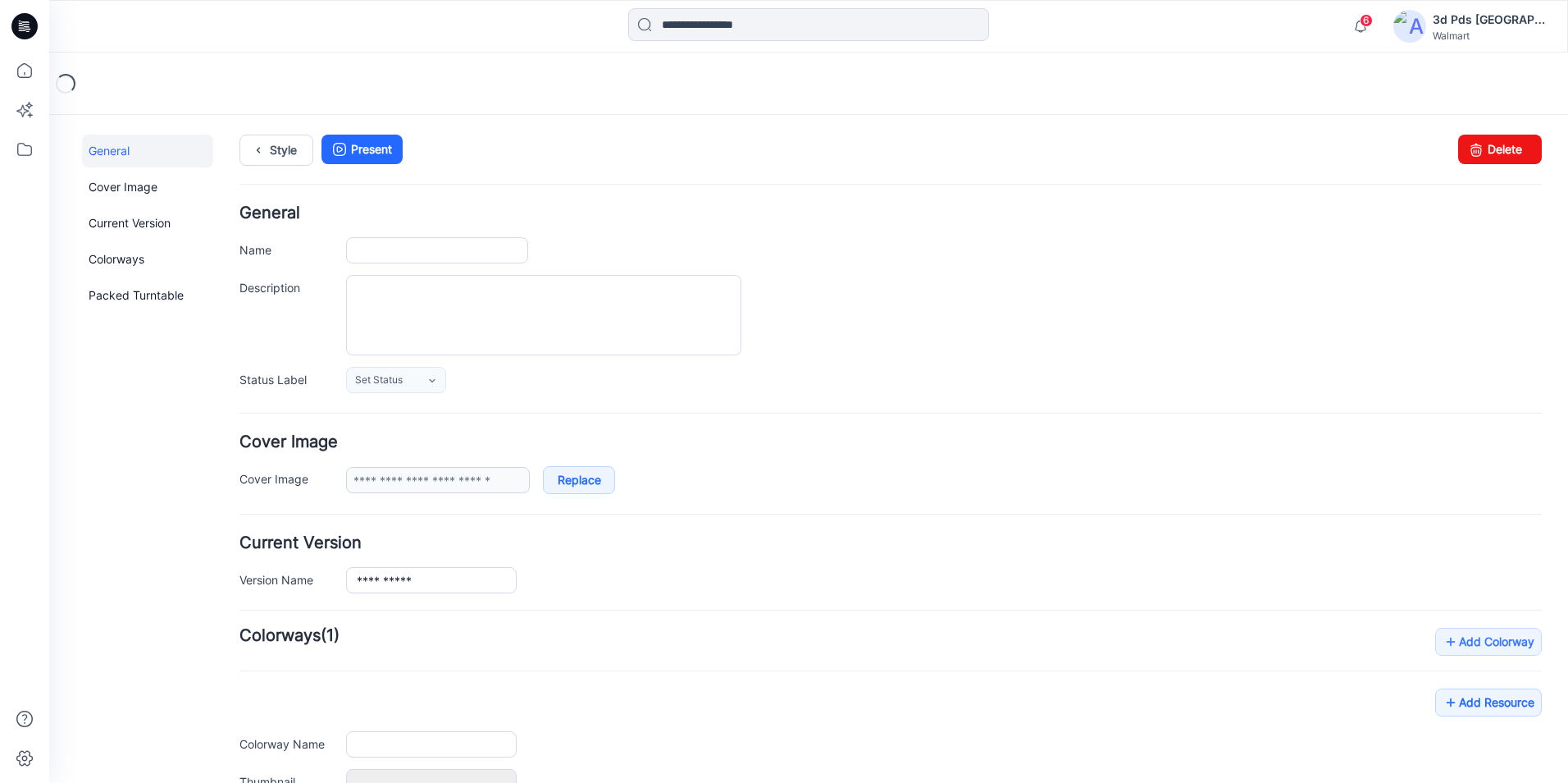
type input "**********"
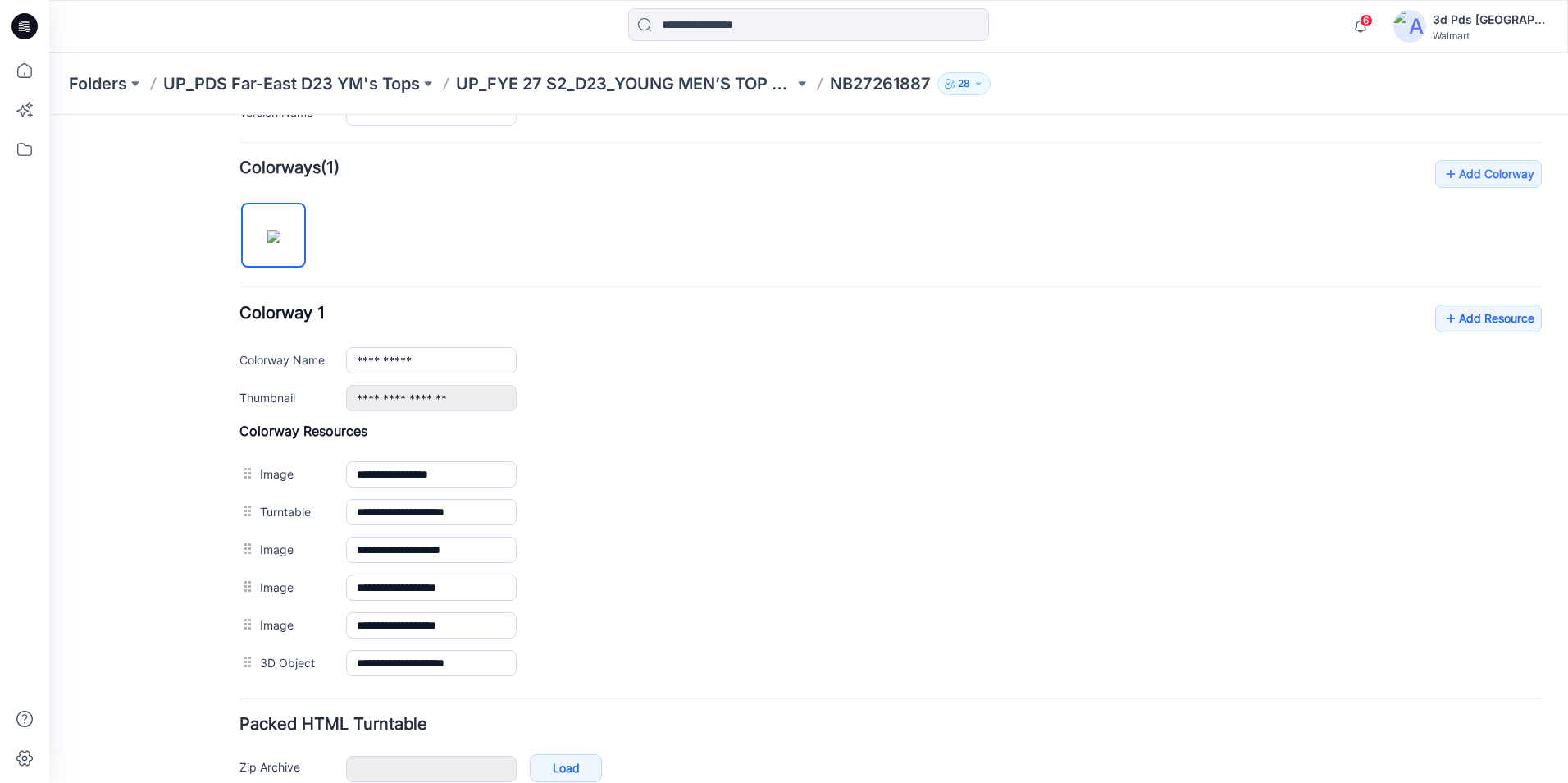
scroll to position [492, 0]
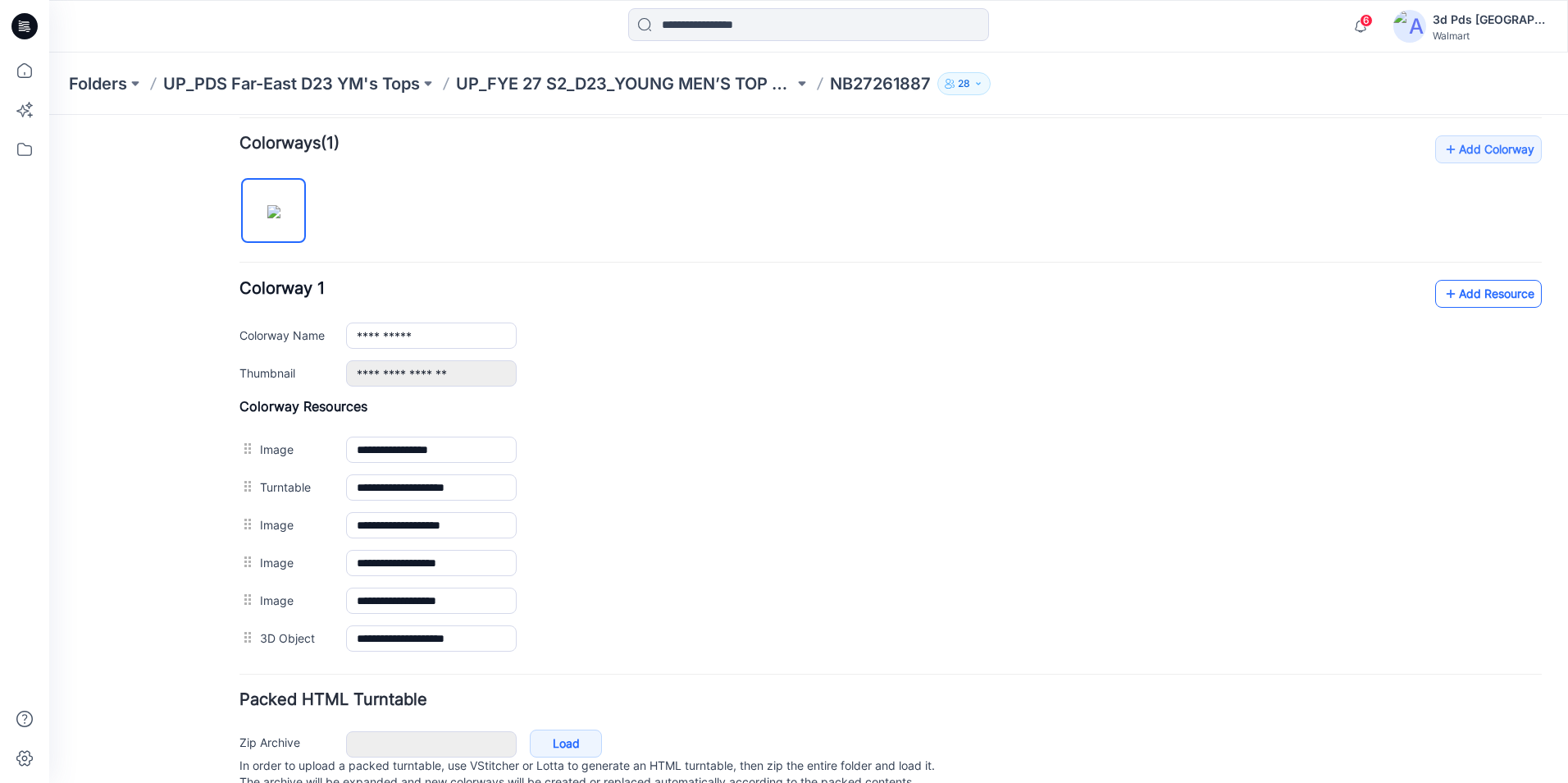
click at [1467, 286] on link "Add Resource" at bounding box center [1488, 294] width 107 height 28
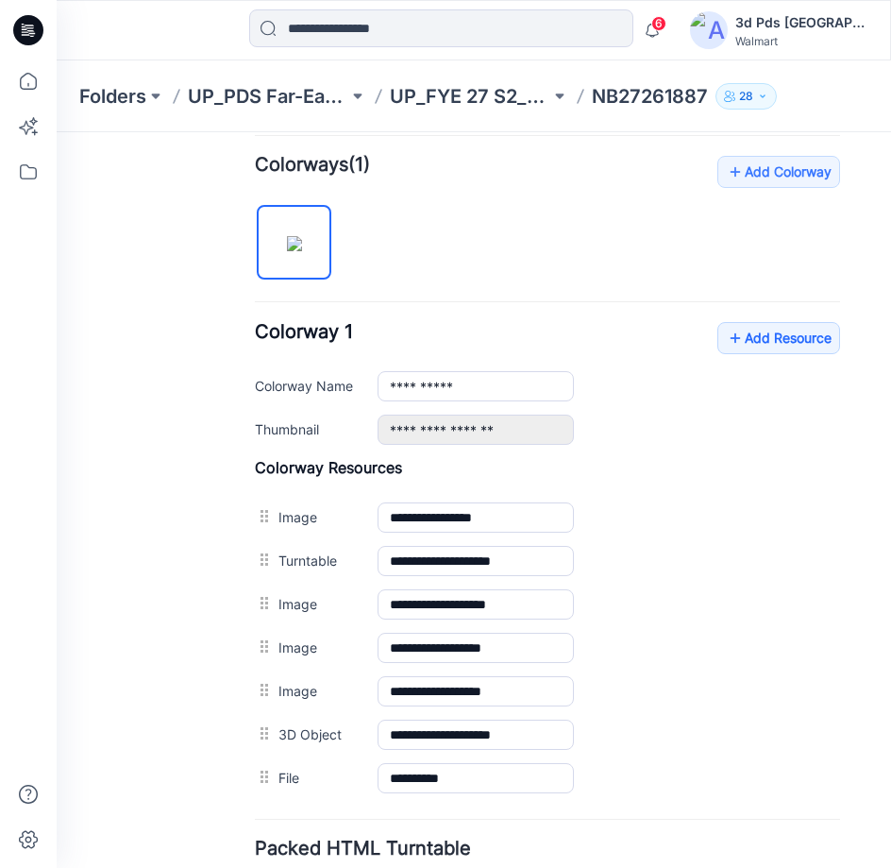
click at [134, 211] on div "General Cover Image Current Version Colorways Packed Turntable" at bounding box center [169, 320] width 151 height 1465
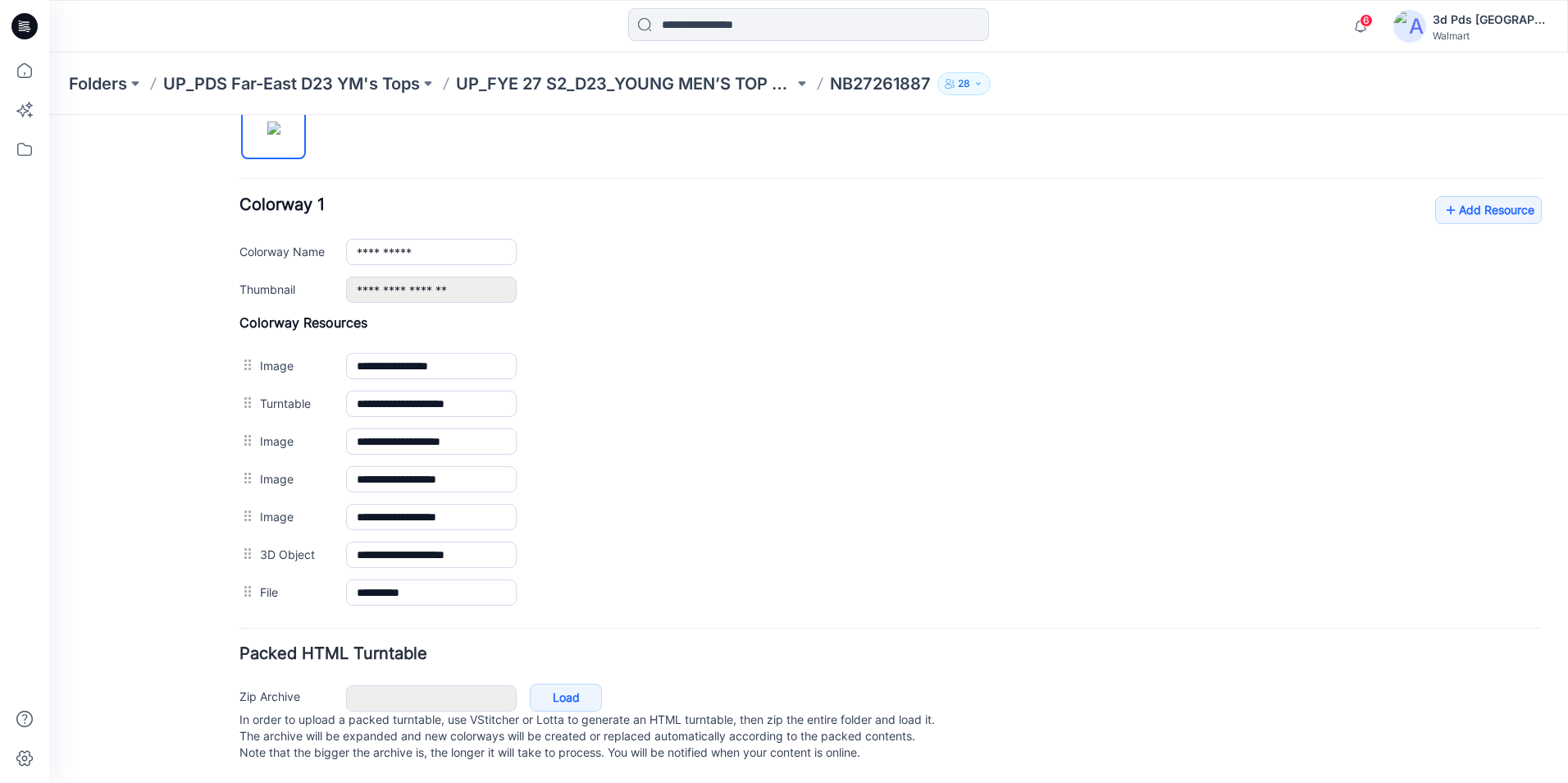
scroll to position [0, 0]
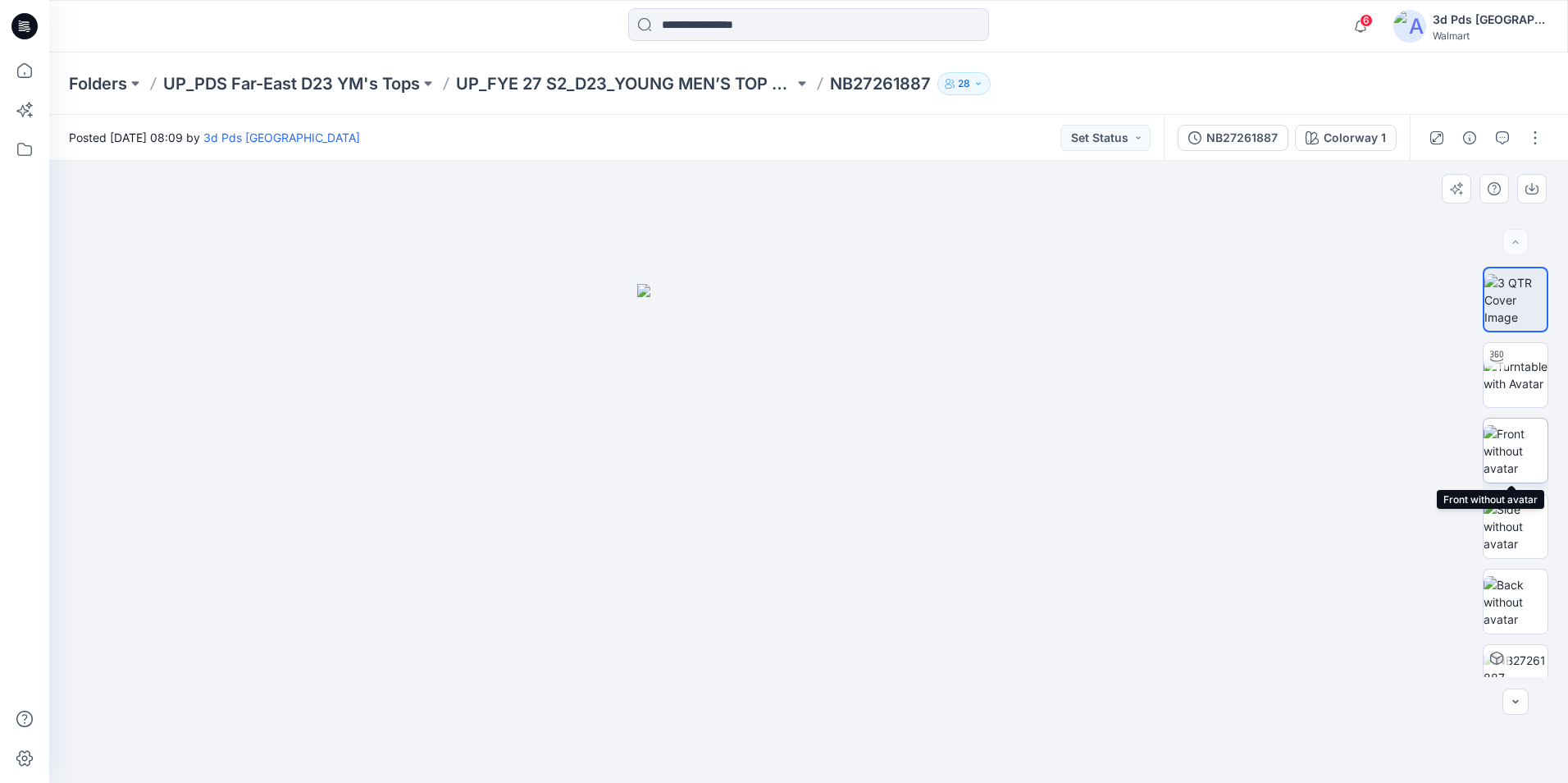
click at [1505, 440] on img at bounding box center [1516, 450] width 64 height 51
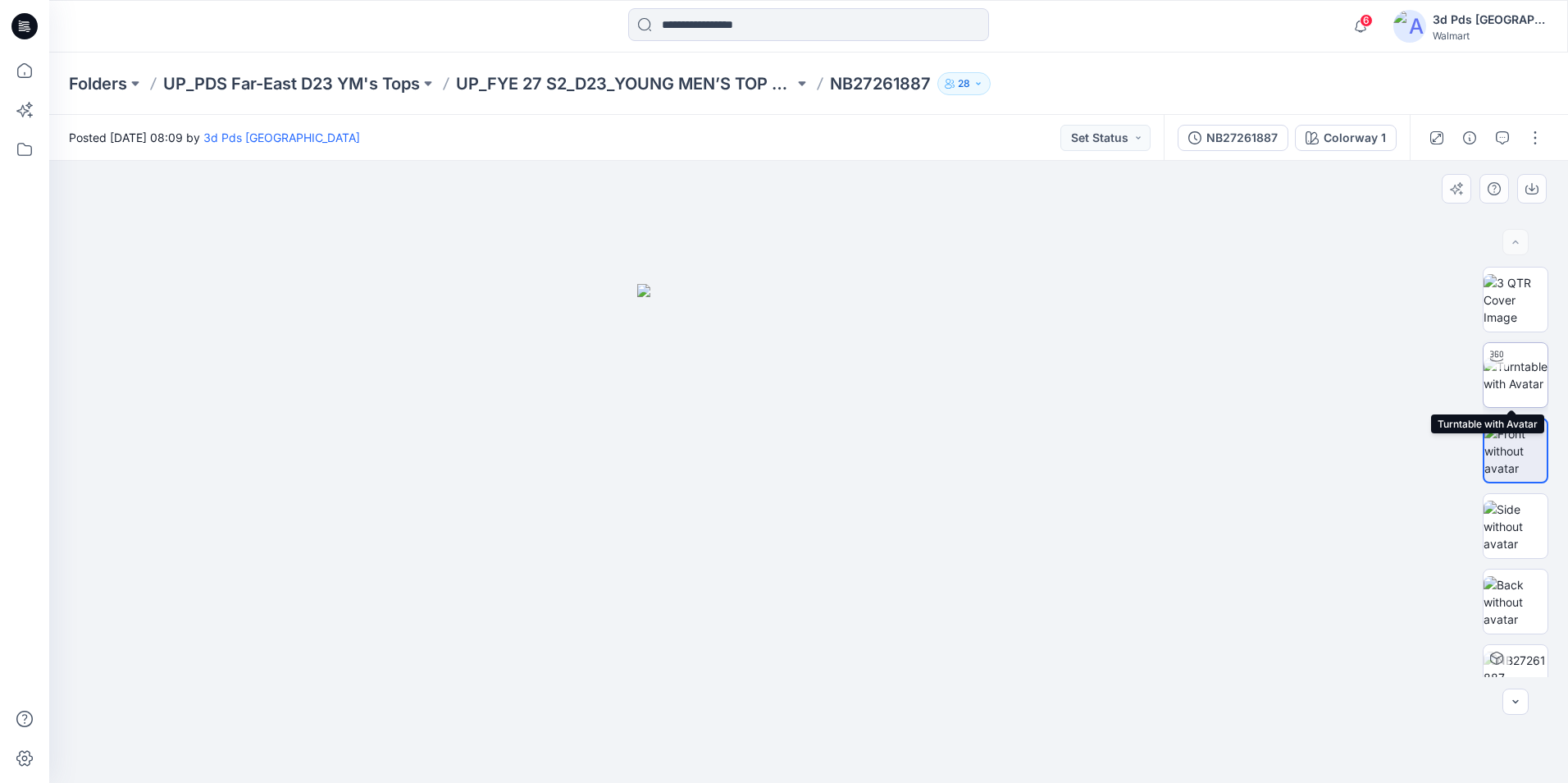
click at [1512, 358] on img at bounding box center [1516, 375] width 64 height 35
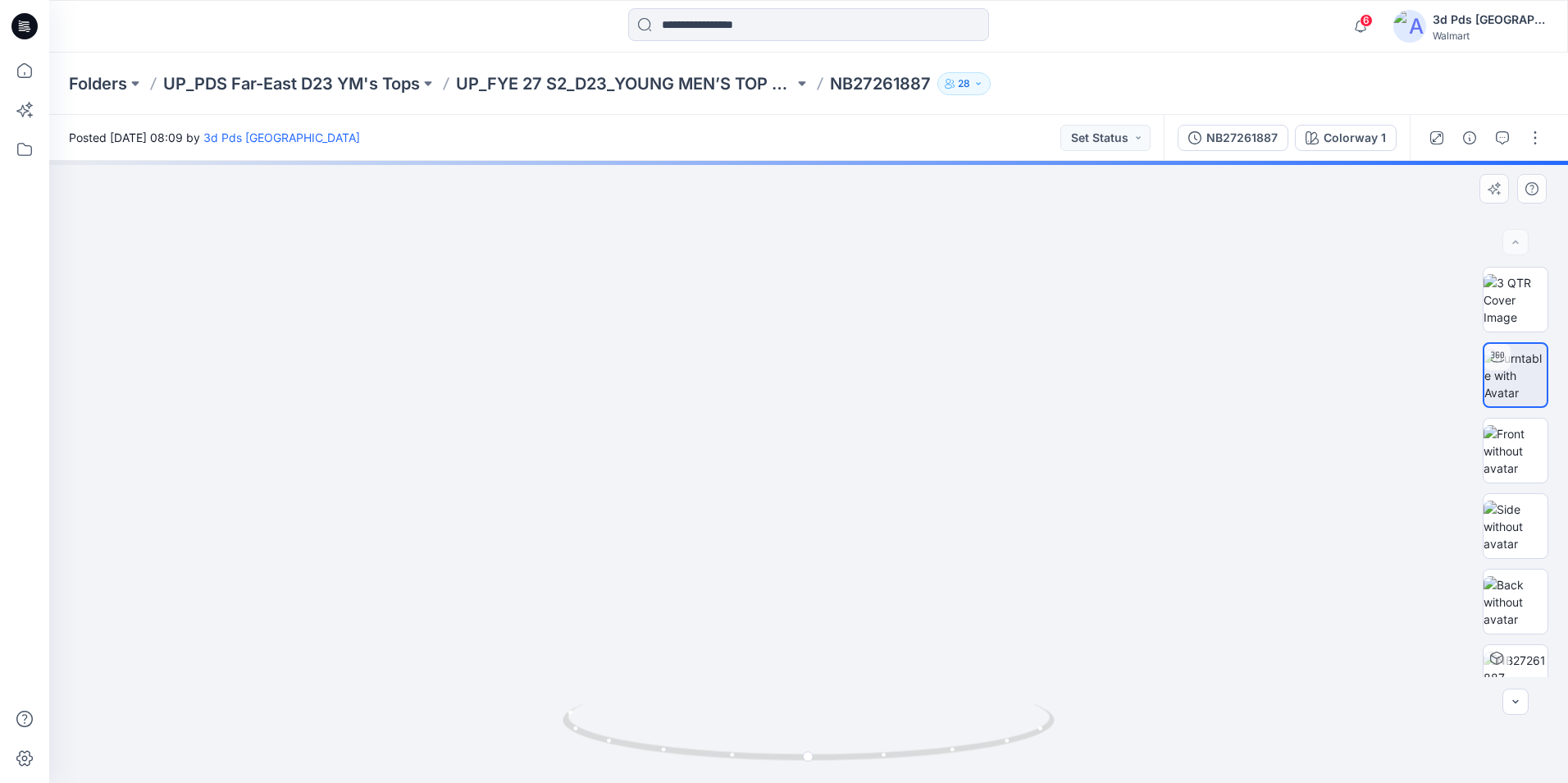
drag, startPoint x: 802, startPoint y: 223, endPoint x: 792, endPoint y: 588, distance: 365.1
drag, startPoint x: 1025, startPoint y: 740, endPoint x: 913, endPoint y: 754, distance: 112.9
click at [913, 754] on icon at bounding box center [810, 733] width 496 height 62
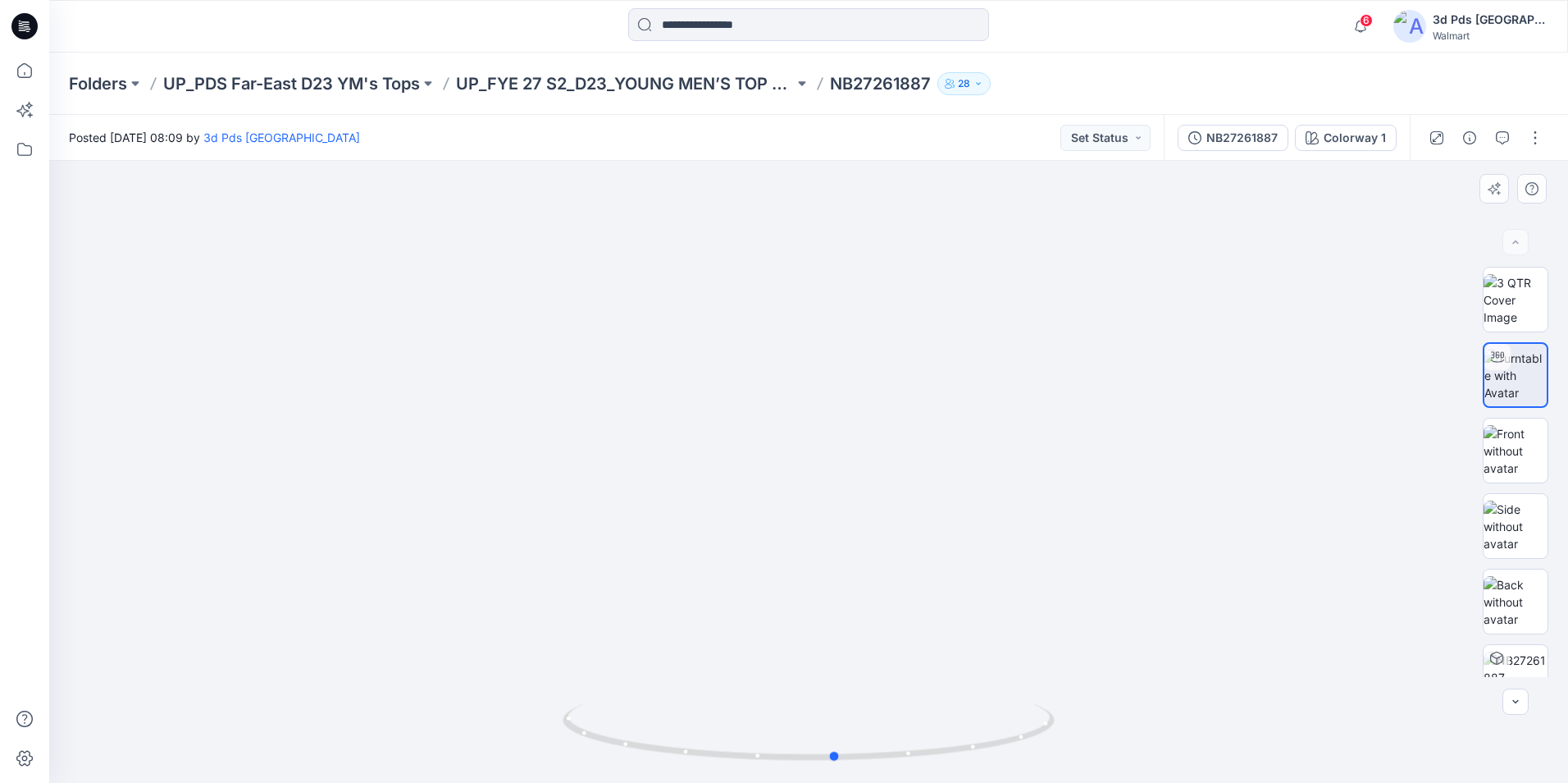
drag, startPoint x: 958, startPoint y: 750, endPoint x: 1097, endPoint y: 732, distance: 140.2
click at [1097, 732] on div at bounding box center [809, 472] width 1518 height 622
click at [1235, 141] on div "NB27261887" at bounding box center [1242, 137] width 71 height 18
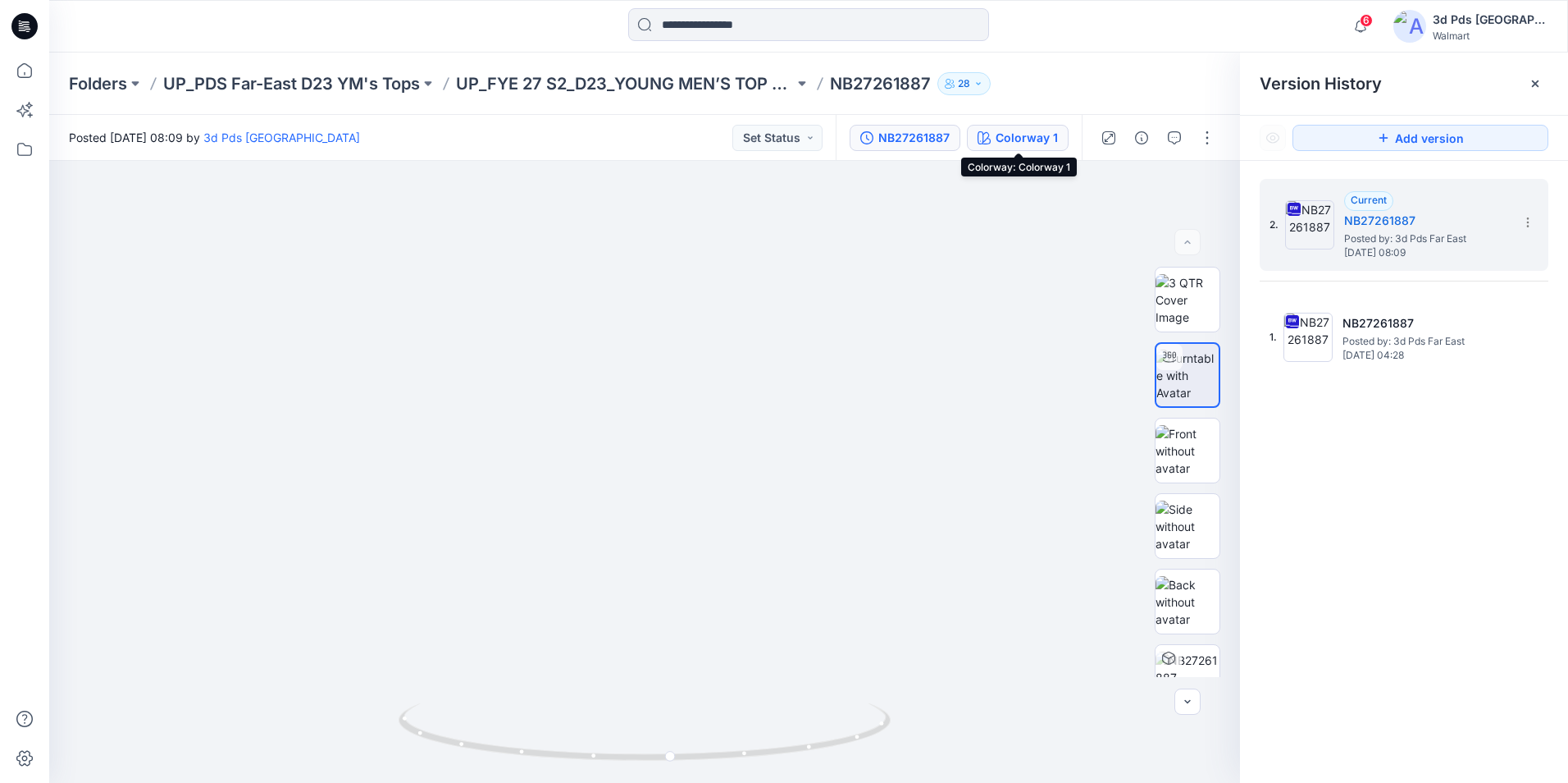
click at [1022, 137] on div "Colorway 1" at bounding box center [1027, 137] width 63 height 18
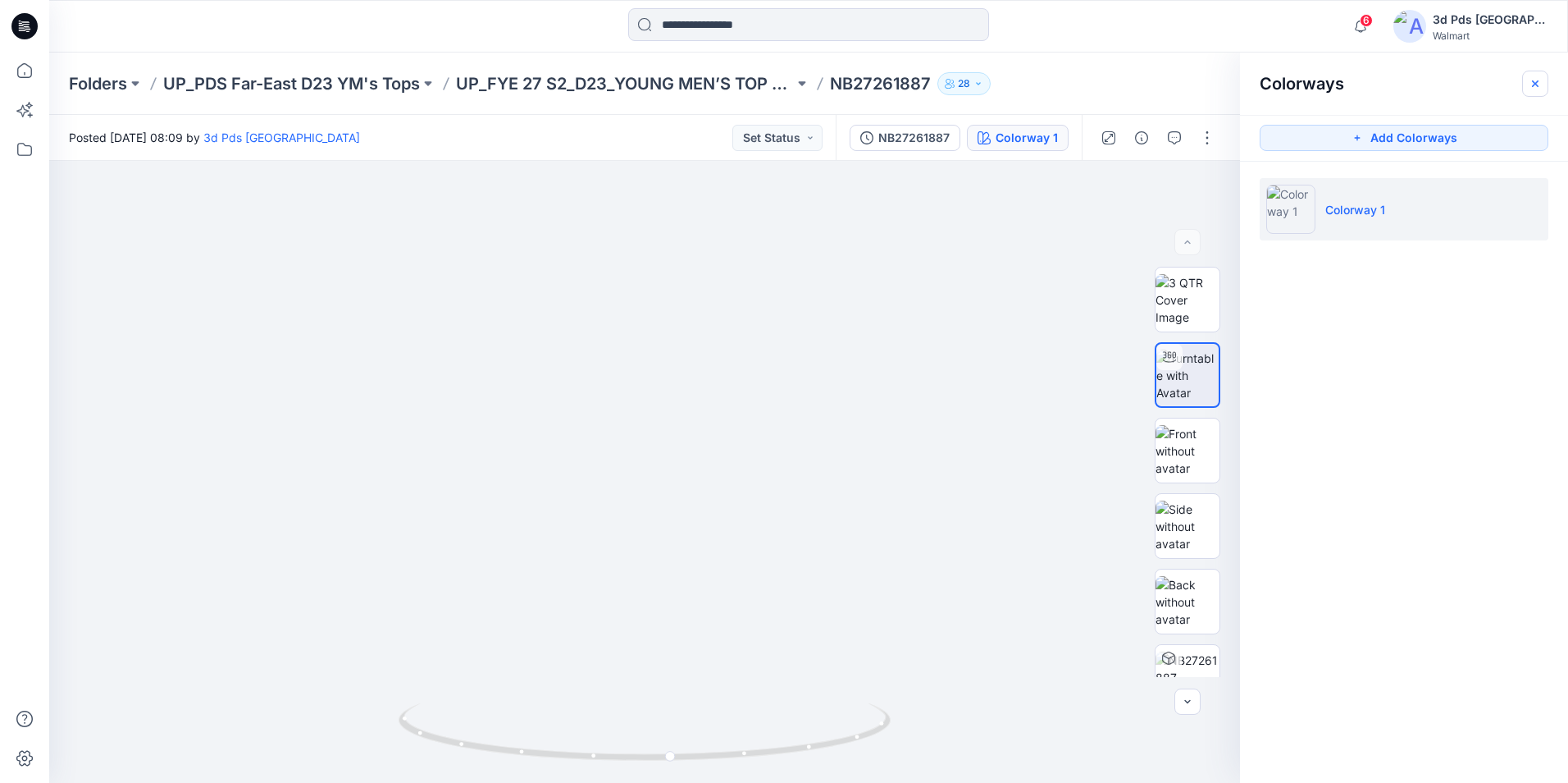
click at [1534, 85] on icon "button" at bounding box center [1535, 83] width 13 height 13
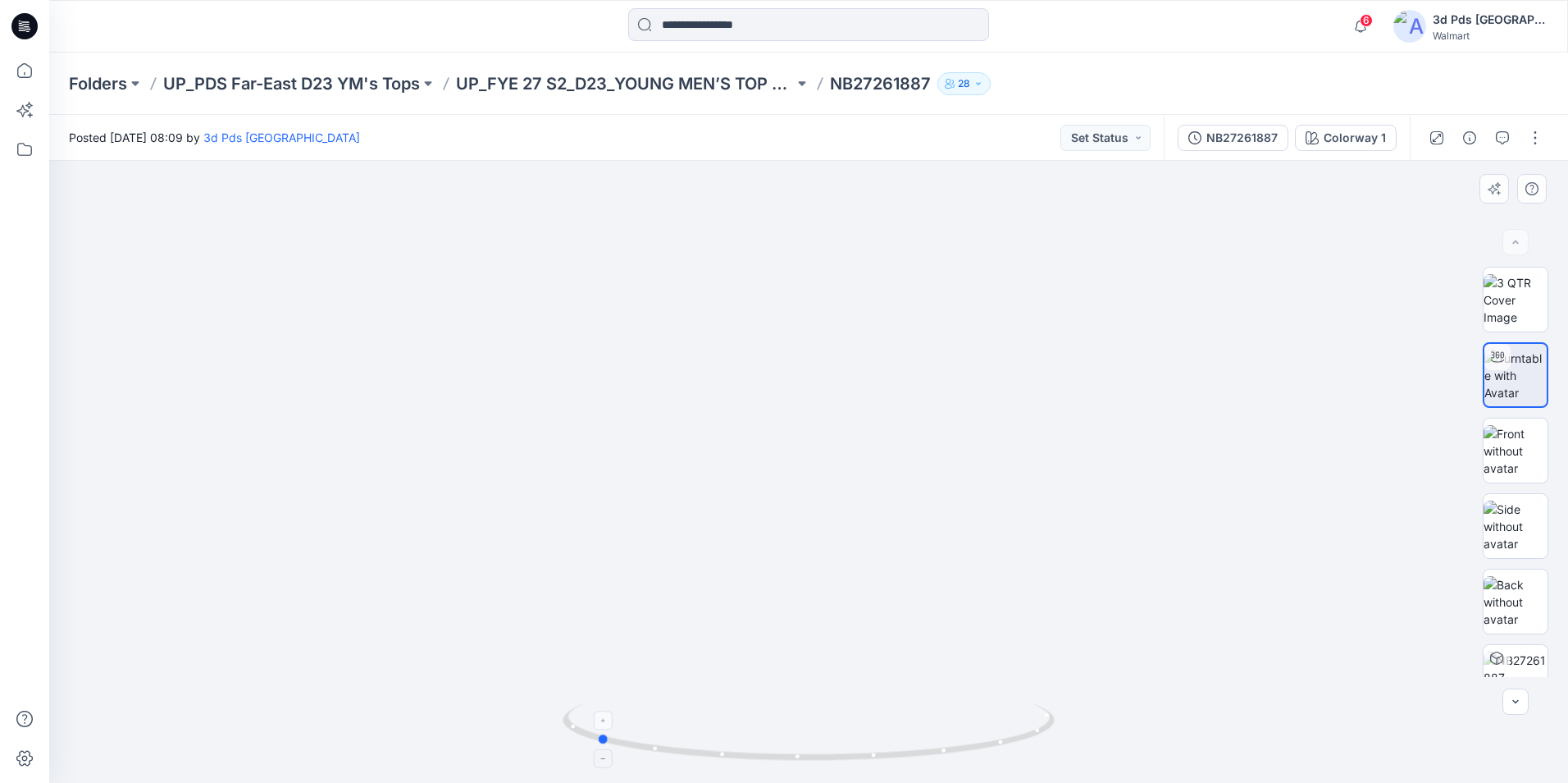
drag, startPoint x: 1034, startPoint y: 733, endPoint x: 795, endPoint y: 751, distance: 239.7
click at [795, 751] on icon at bounding box center [810, 733] width 496 height 62
drag, startPoint x: 1044, startPoint y: 727, endPoint x: 810, endPoint y: 741, distance: 234.4
click at [810, 741] on icon at bounding box center [810, 733] width 496 height 62
drag, startPoint x: 1029, startPoint y: 743, endPoint x: 1002, endPoint y: 756, distance: 30.0
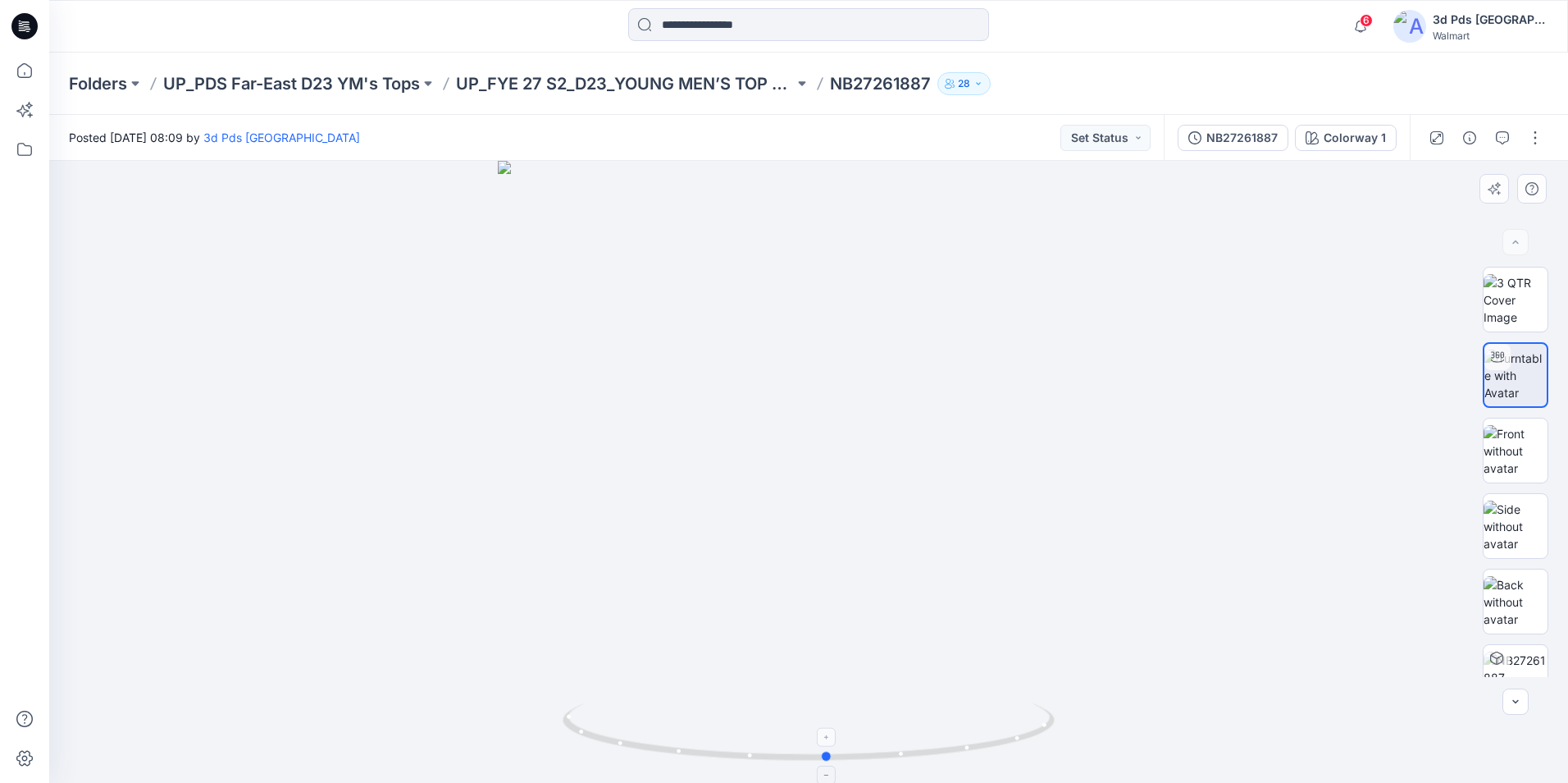
click at [1002, 756] on icon at bounding box center [810, 733] width 496 height 62
drag, startPoint x: 1039, startPoint y: 732, endPoint x: 956, endPoint y: 744, distance: 83.9
click at [956, 744] on icon at bounding box center [810, 733] width 496 height 62
drag, startPoint x: 1016, startPoint y: 742, endPoint x: 1097, endPoint y: 732, distance: 81.6
click at [1097, 732] on div at bounding box center [809, 472] width 1518 height 622
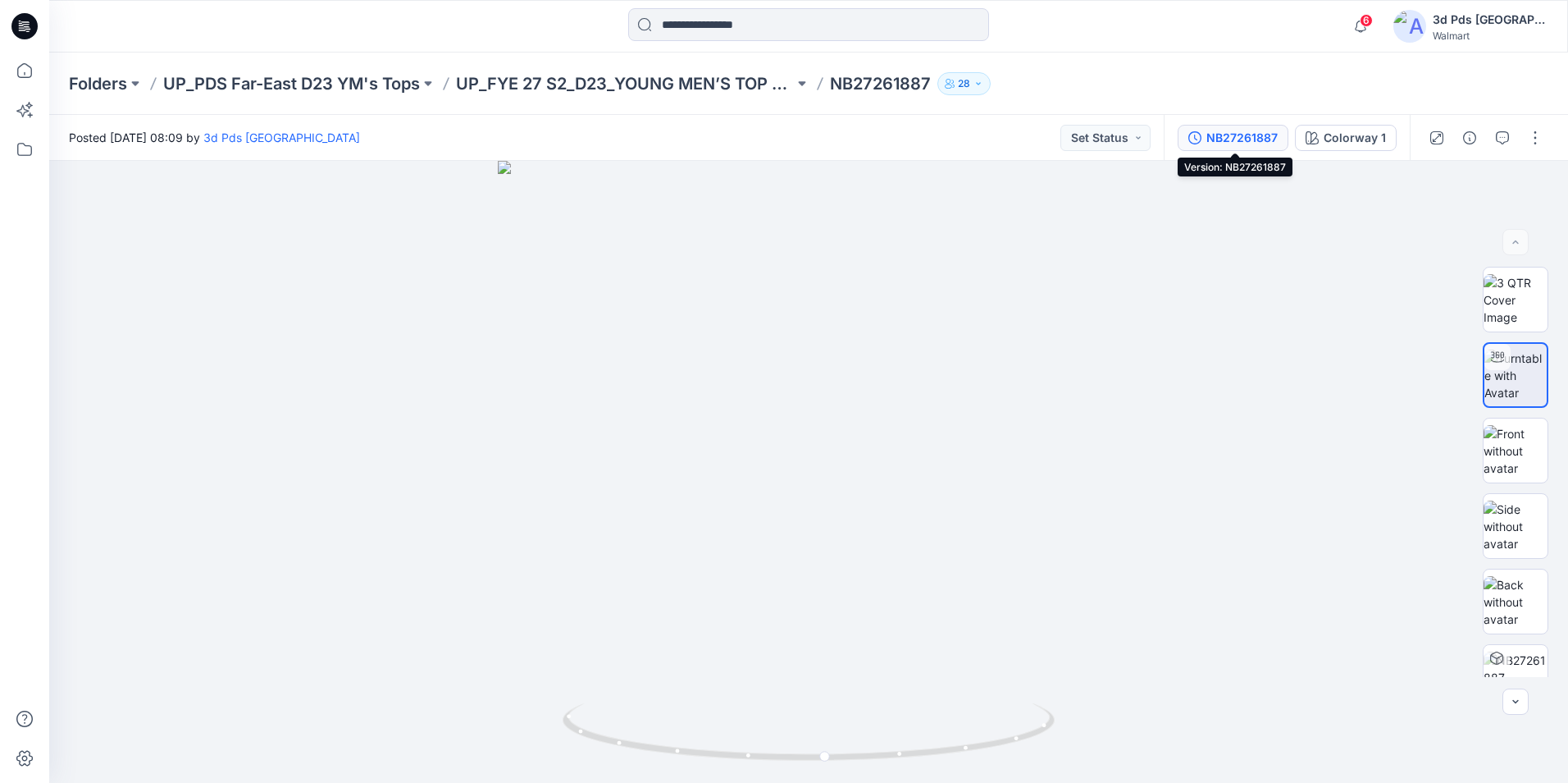
click at [1266, 139] on div "NB27261887" at bounding box center [1242, 137] width 71 height 18
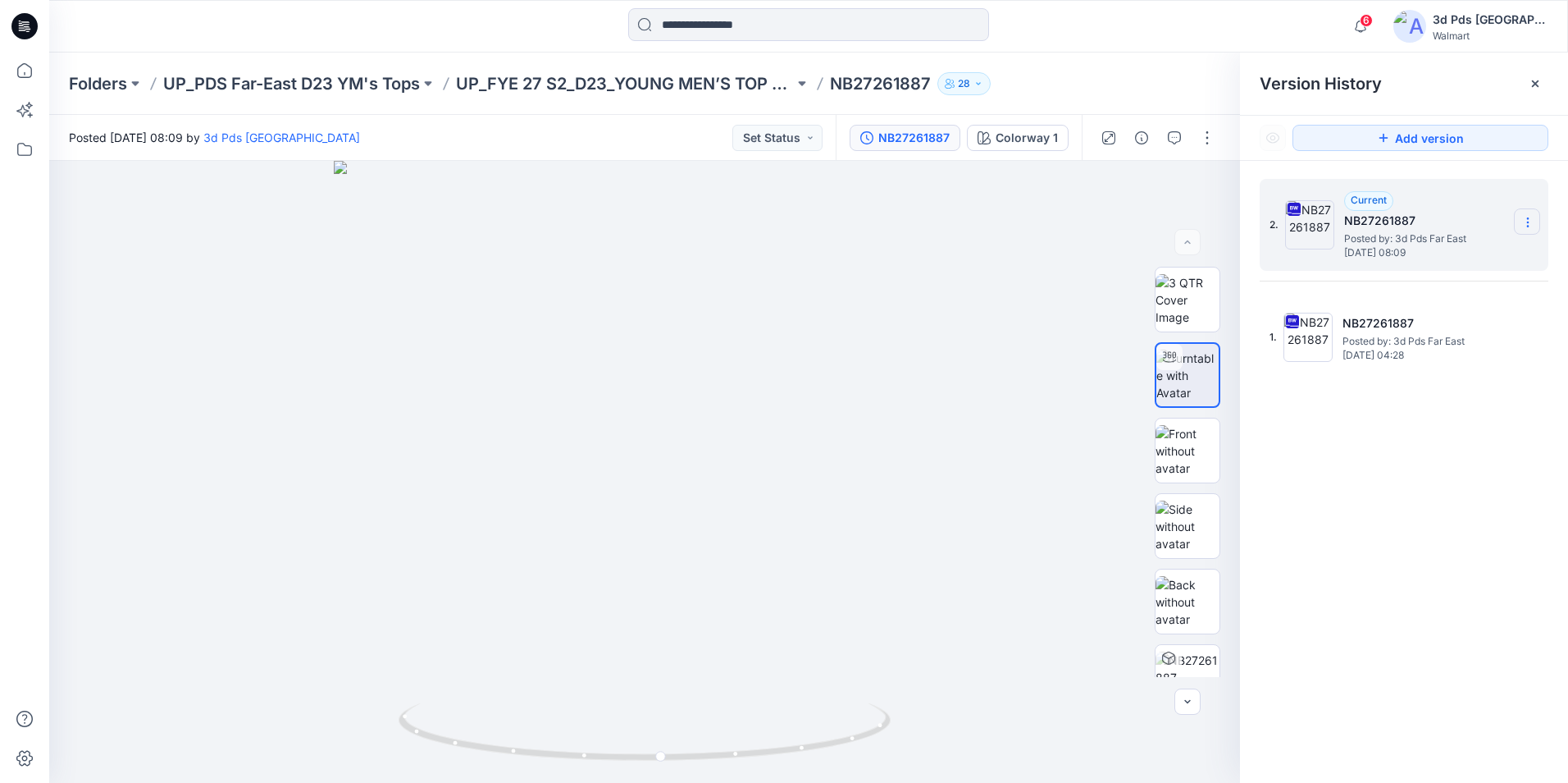
click at [1526, 218] on icon at bounding box center [1527, 222] width 13 height 13
click at [1434, 356] on span "Delete Version" at bounding box center [1414, 360] width 76 height 20
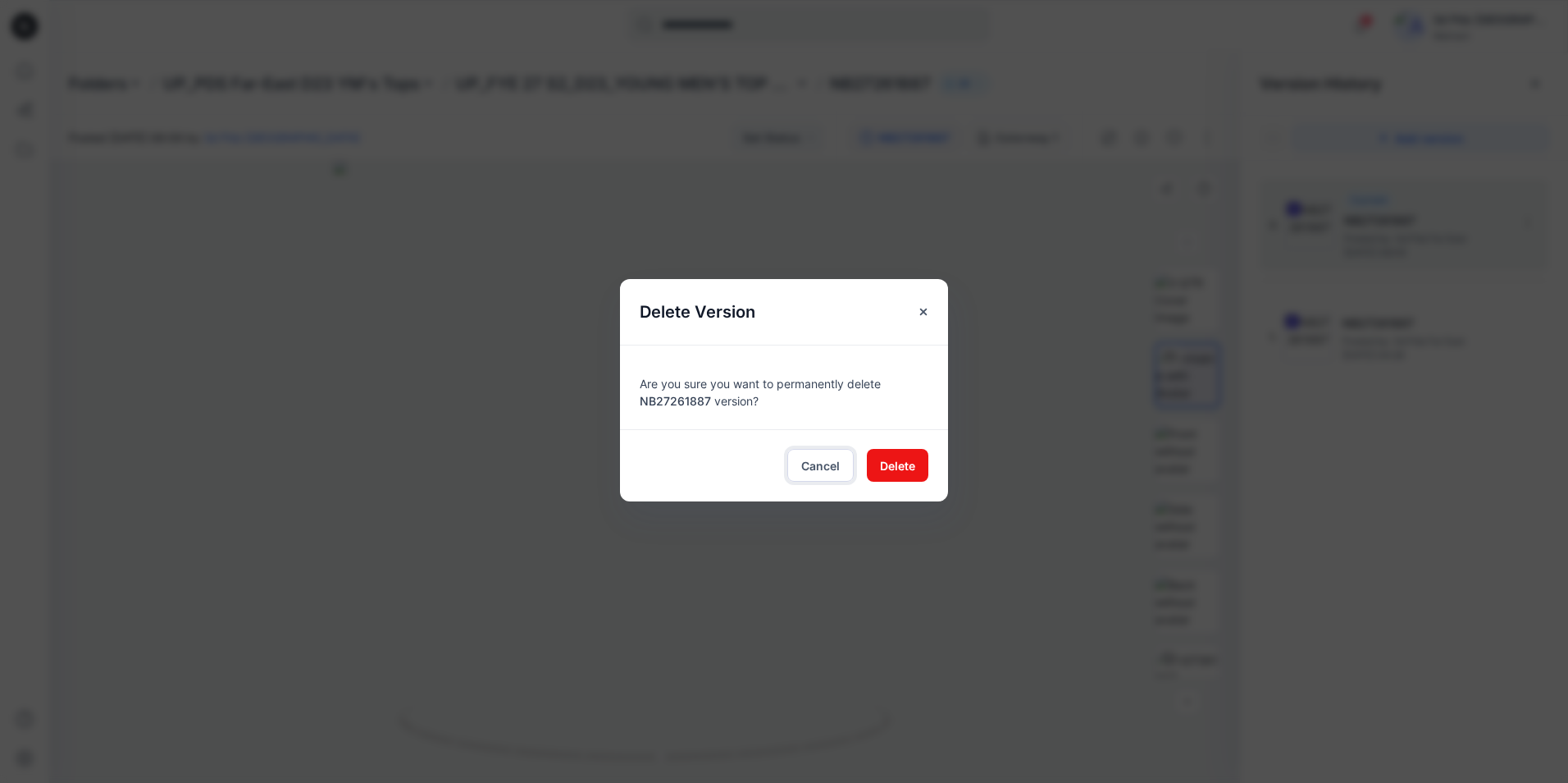
click at [819, 479] on button "Cancel" at bounding box center [820, 465] width 66 height 33
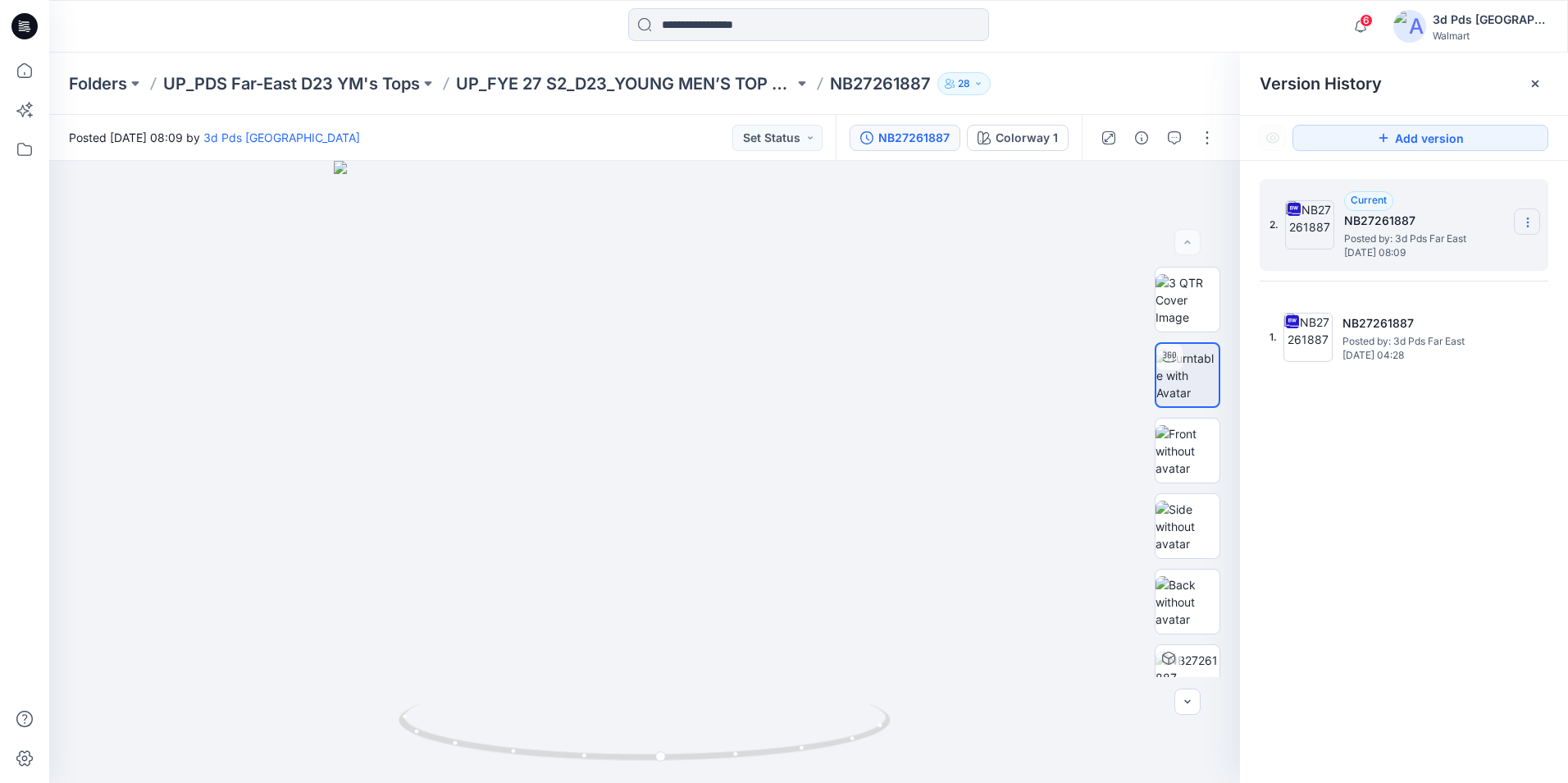
click at [1533, 222] on icon at bounding box center [1527, 222] width 13 height 13
click at [867, 355] on div at bounding box center [645, 472] width 1191 height 622
